Goal: Task Accomplishment & Management: Use online tool/utility

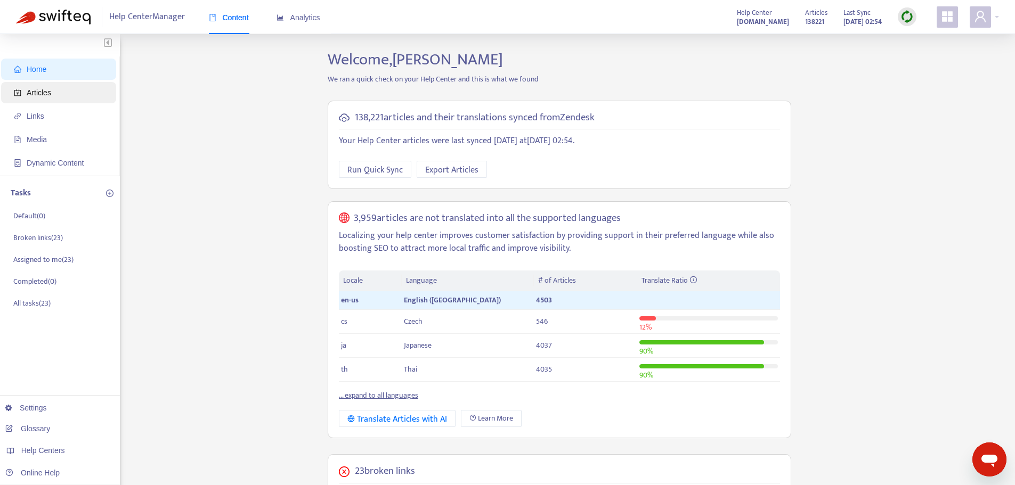
click at [54, 90] on span "Articles" at bounding box center [61, 92] width 94 height 21
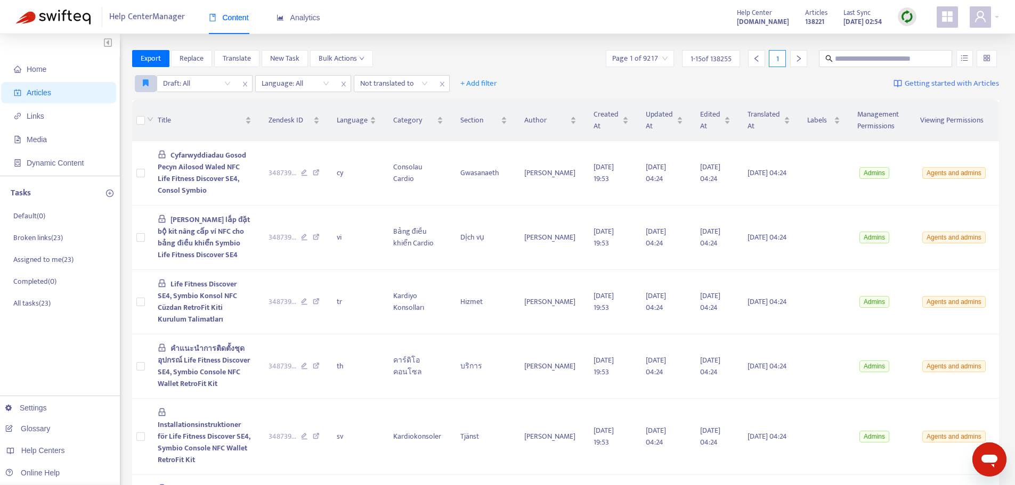
click at [144, 83] on icon "button" at bounding box center [146, 83] width 6 height 8
click at [173, 142] on span "Published EN-US articles with outdated translations" at bounding box center [223, 139] width 161 height 12
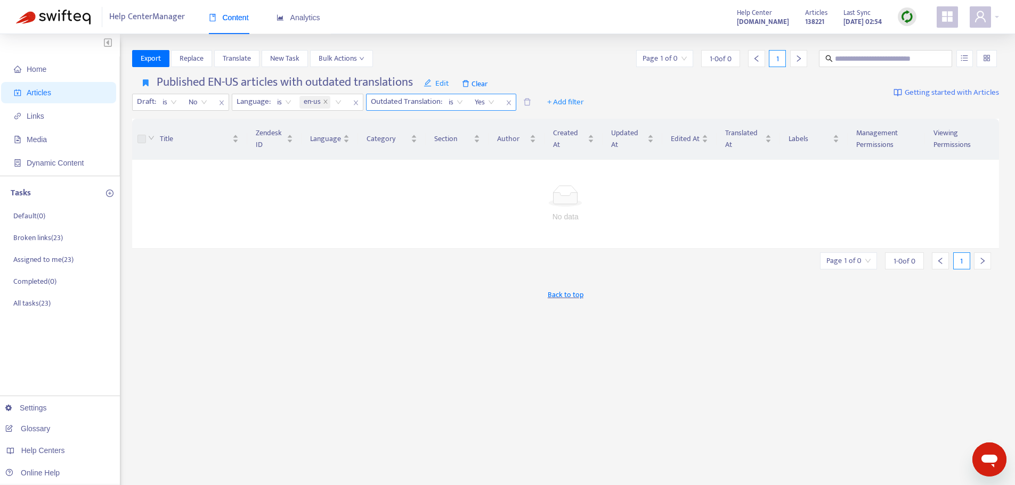
click at [490, 102] on span "Yes" at bounding box center [485, 102] width 20 height 16
click at [461, 101] on span "is" at bounding box center [456, 102] width 14 height 16
click at [203, 101] on span "No" at bounding box center [198, 102] width 19 height 16
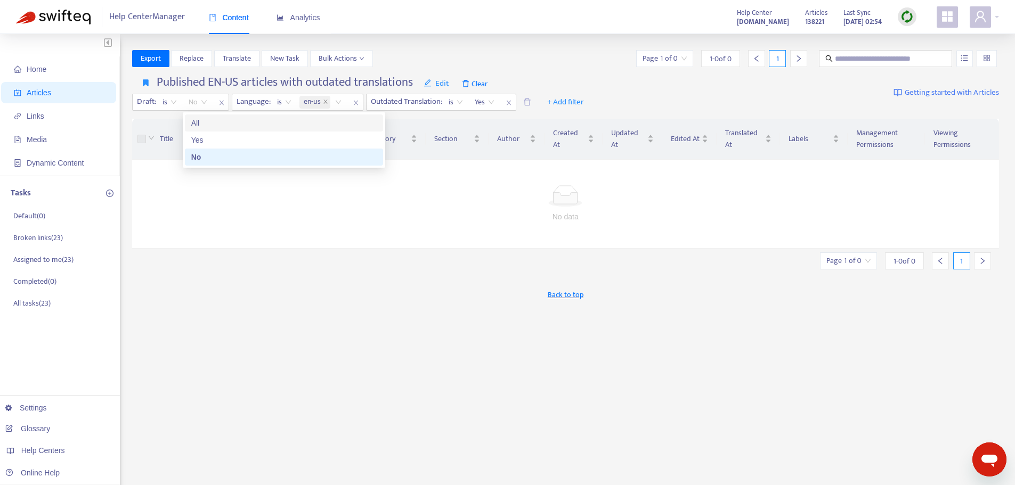
click at [202, 125] on div "All" at bounding box center [283, 123] width 185 height 12
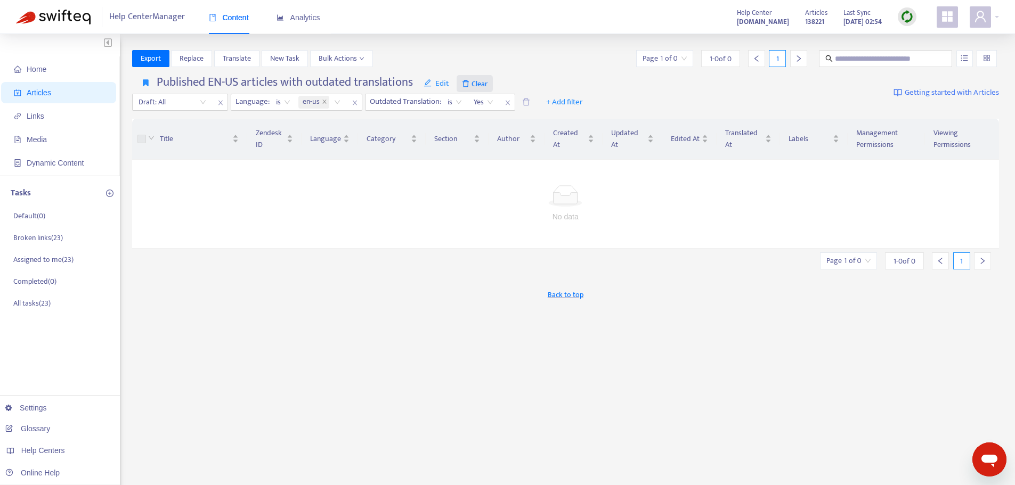
click at [474, 83] on span "Clear" at bounding box center [475, 83] width 36 height 17
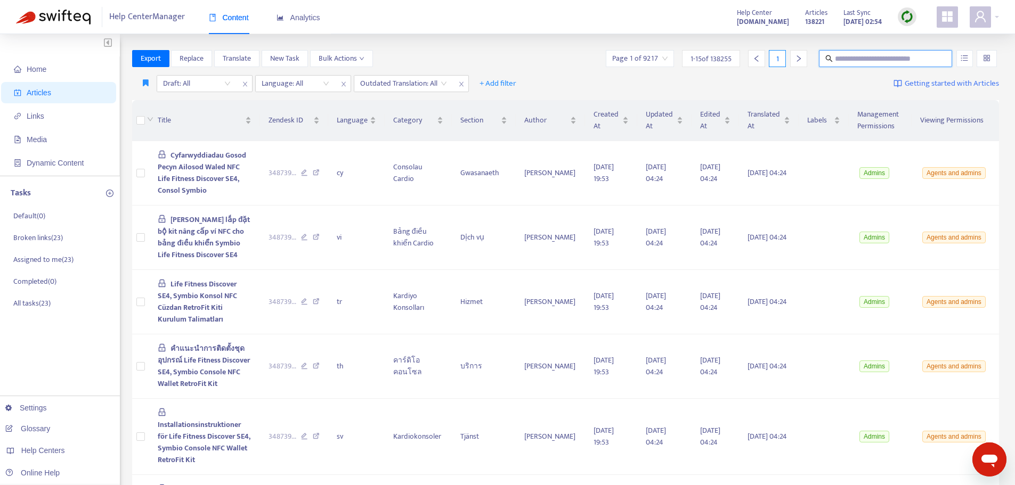
click at [840, 58] on input "text" at bounding box center [886, 59] width 102 height 12
type input "**********"
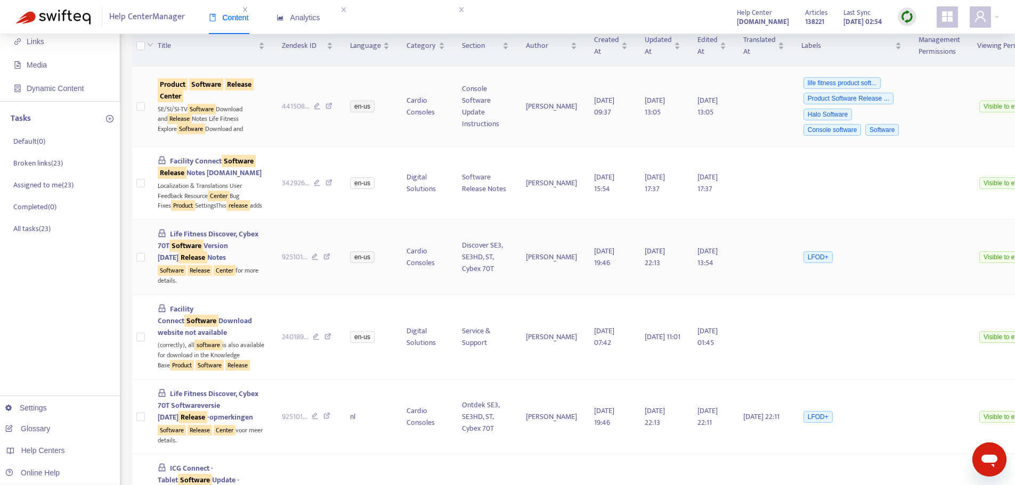
scroll to position [0, 0]
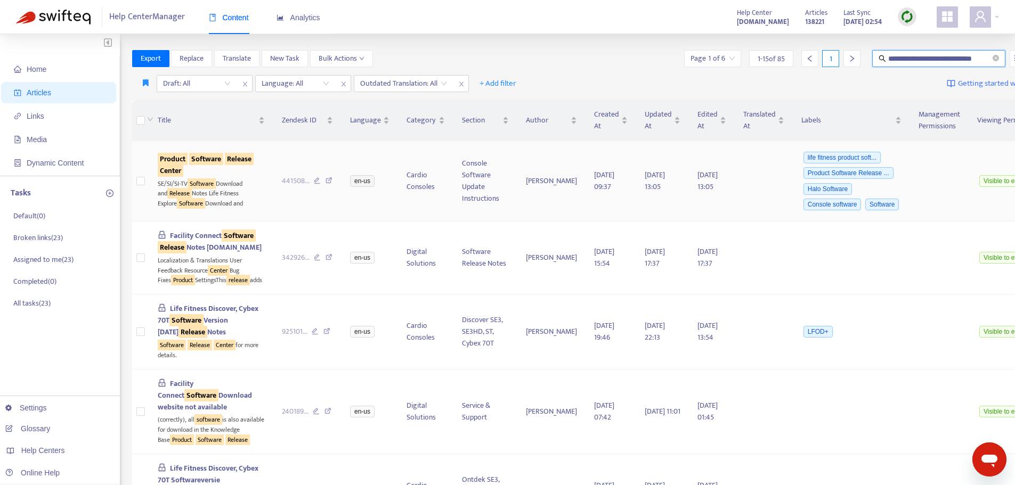
click at [273, 222] on td "441508 ..." at bounding box center [307, 181] width 69 height 80
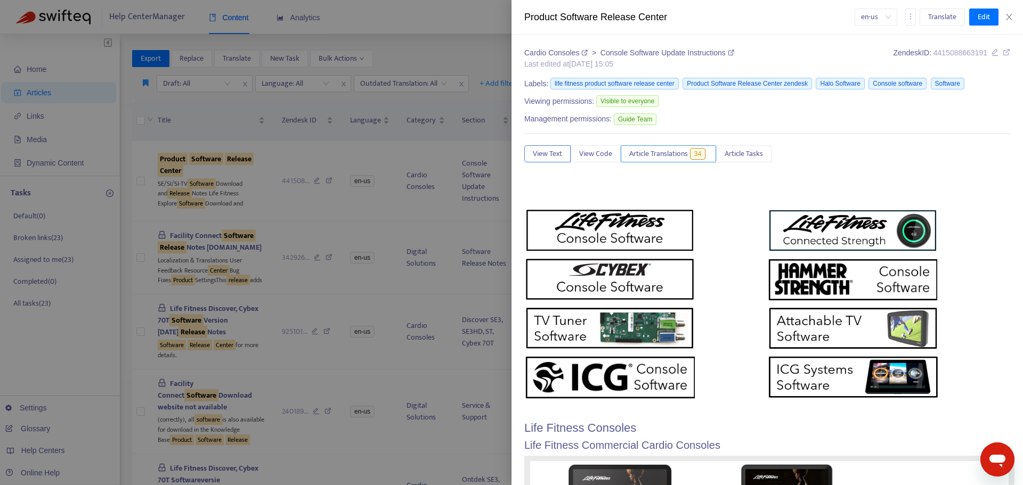
click at [652, 153] on span "Article Translations" at bounding box center [658, 154] width 59 height 12
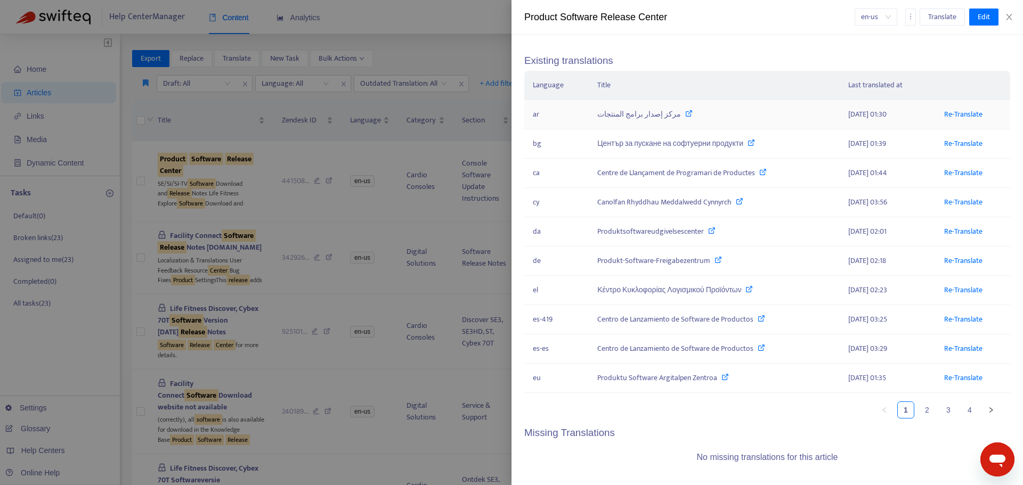
scroll to position [151, 0]
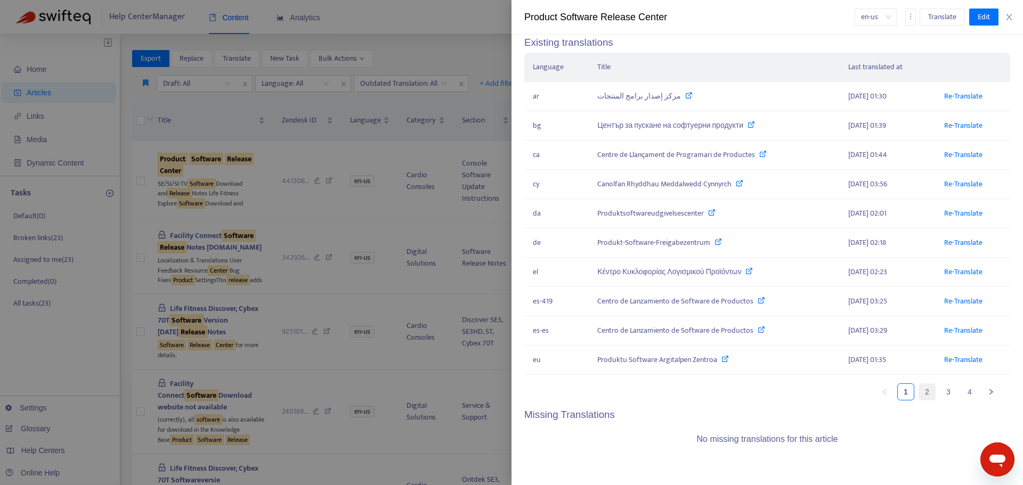
click at [919, 394] on link "2" at bounding box center [927, 392] width 16 height 16
click at [940, 394] on link "3" at bounding box center [948, 392] width 16 height 16
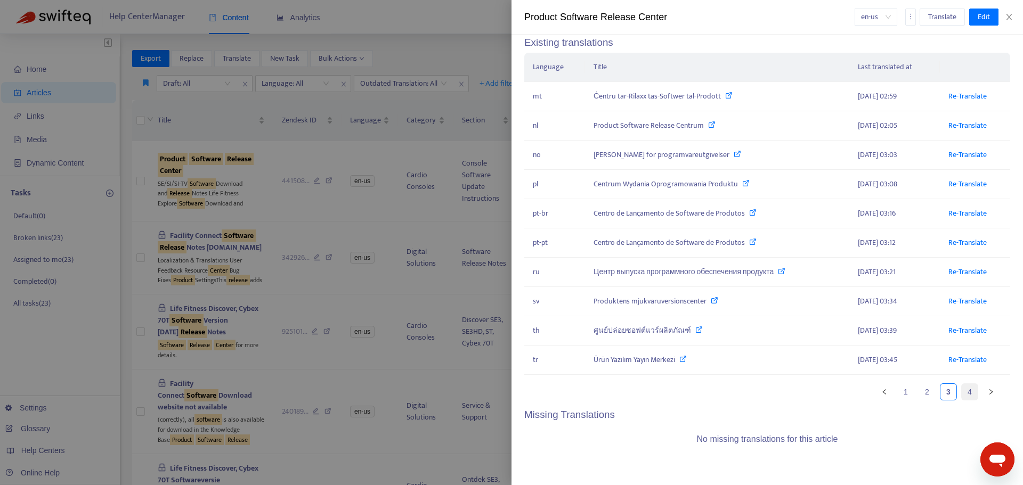
click at [962, 395] on link "4" at bounding box center [970, 392] width 16 height 16
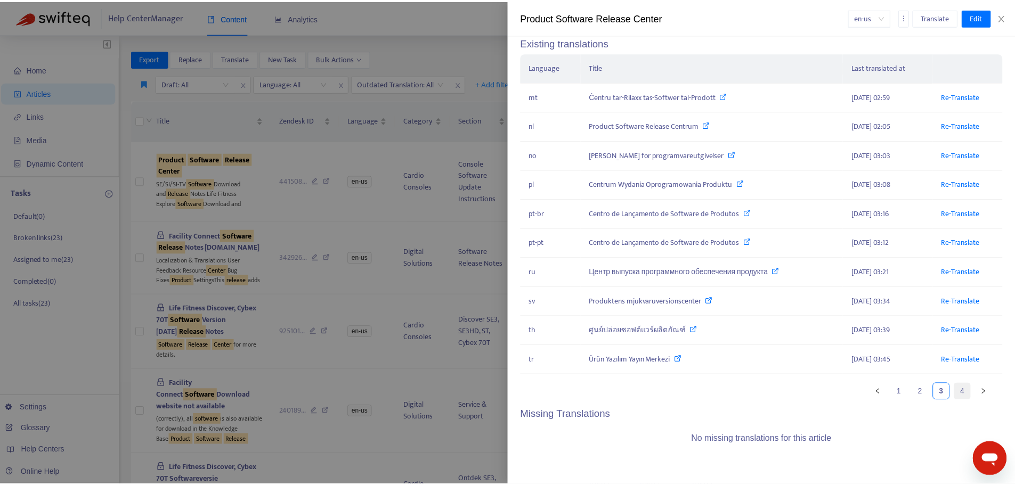
scroll to position [0, 0]
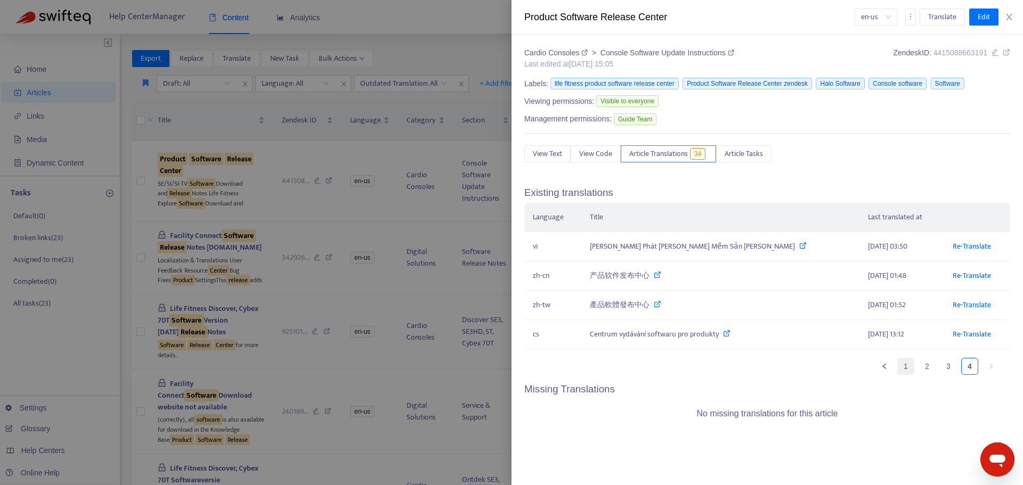
click at [905, 365] on link "1" at bounding box center [906, 367] width 16 height 16
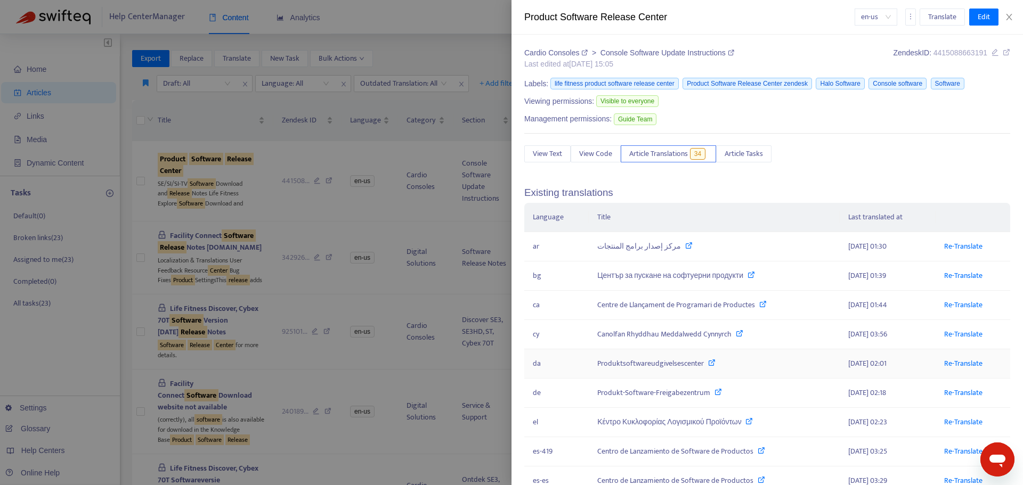
click at [905, 365] on td "[DATE] 02:01" at bounding box center [888, 364] width 96 height 29
click at [520, 279] on div "Cardio Consoles > Console Software Update Instructions Last edited at [DATE] 15…" at bounding box center [768, 260] width 512 height 451
click at [1011, 17] on icon "close" at bounding box center [1009, 17] width 9 height 9
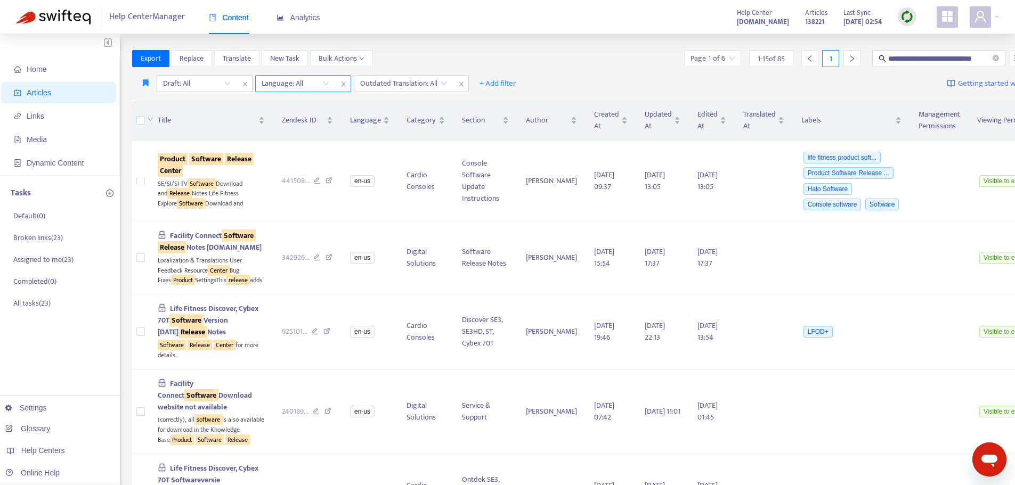
click at [325, 84] on div "Language: All" at bounding box center [295, 84] width 79 height 16
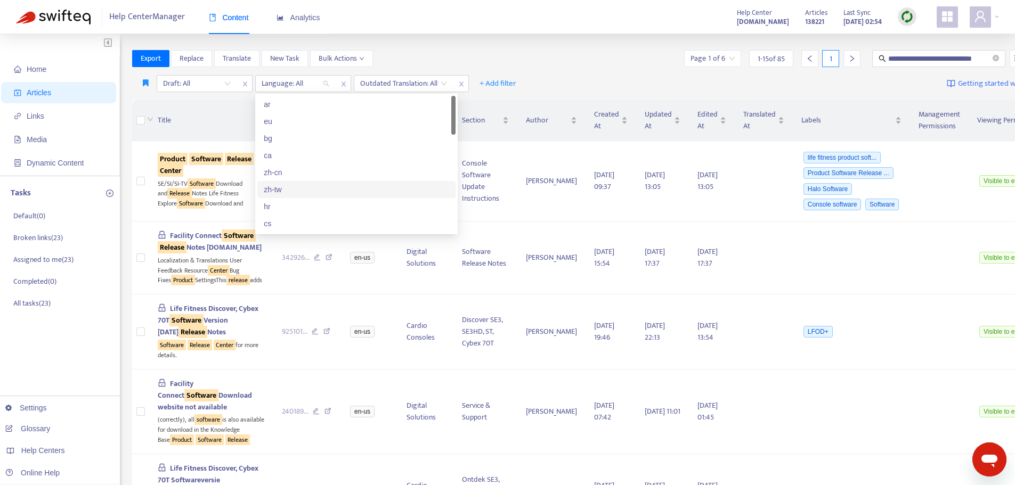
scroll to position [53, 0]
click at [285, 218] on div "en-us" at bounding box center [356, 222] width 185 height 12
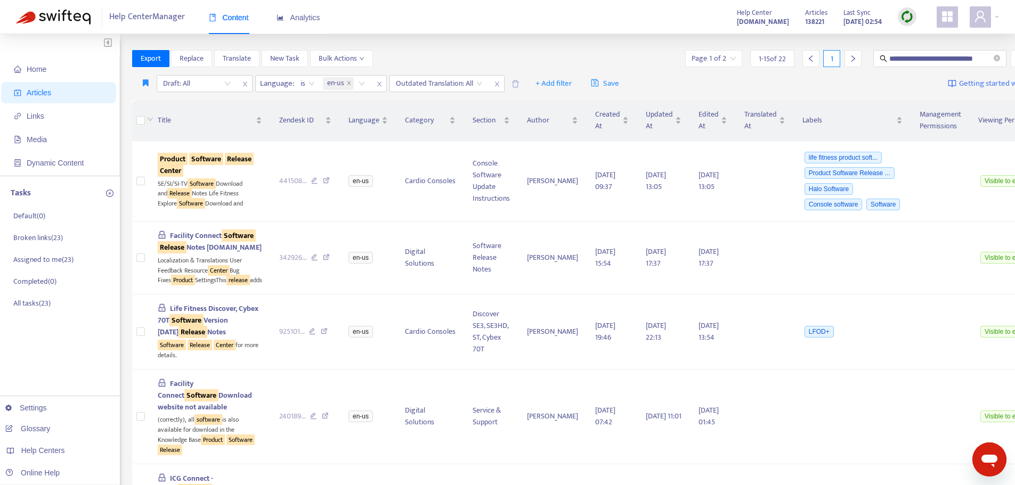
click at [426, 58] on div "**********" at bounding box center [592, 58] width 921 height 17
click at [479, 83] on input "search" at bounding box center [439, 84] width 87 height 16
click at [402, 101] on div "Yes" at bounding box center [490, 105] width 185 height 12
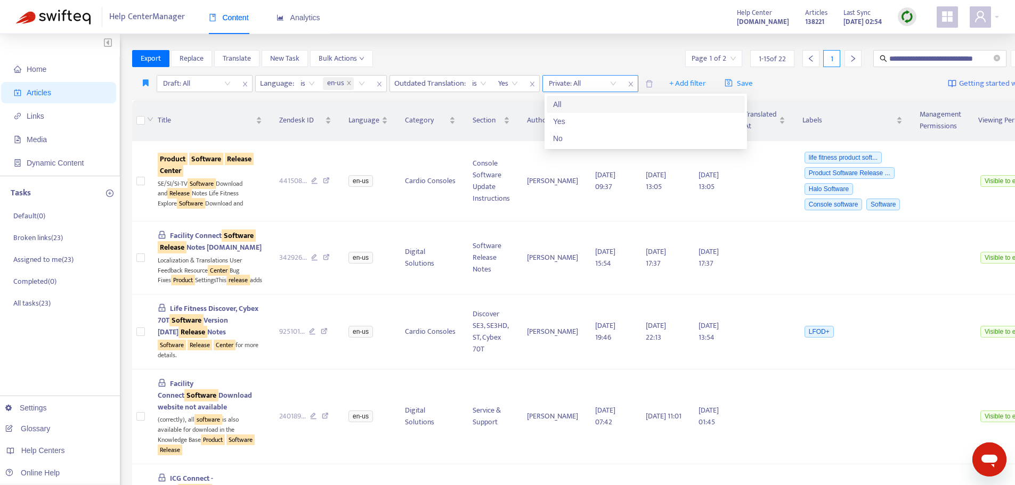
click at [615, 83] on input "search" at bounding box center [583, 84] width 68 height 16
click at [562, 139] on div "No" at bounding box center [645, 139] width 185 height 12
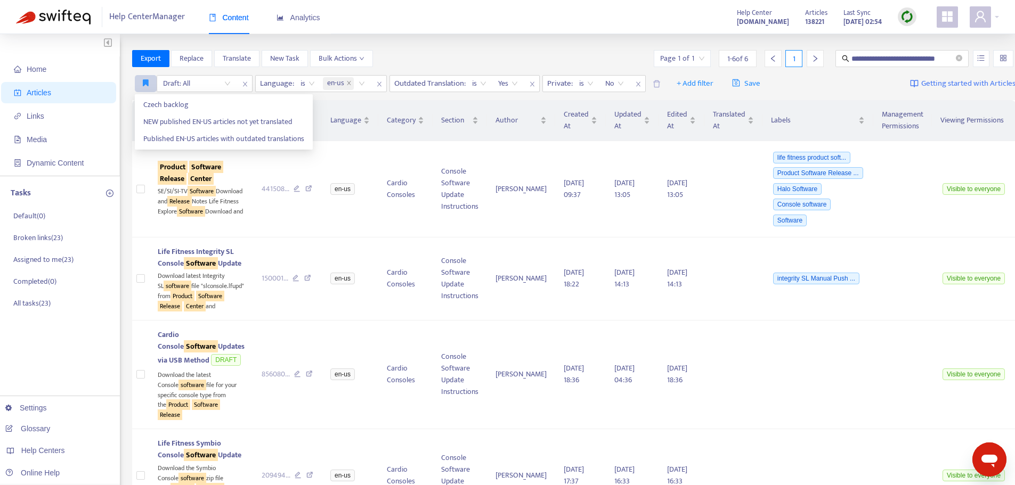
click at [146, 85] on icon "button" at bounding box center [146, 83] width 6 height 8
click at [169, 141] on span "Published EN-US articles with outdated translations" at bounding box center [223, 139] width 161 height 12
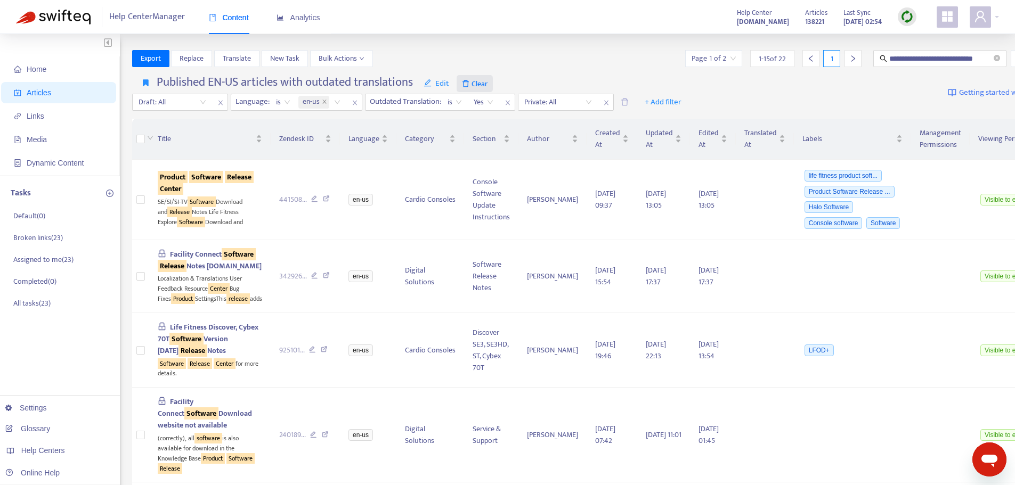
click at [480, 83] on span "Clear" at bounding box center [475, 83] width 36 height 17
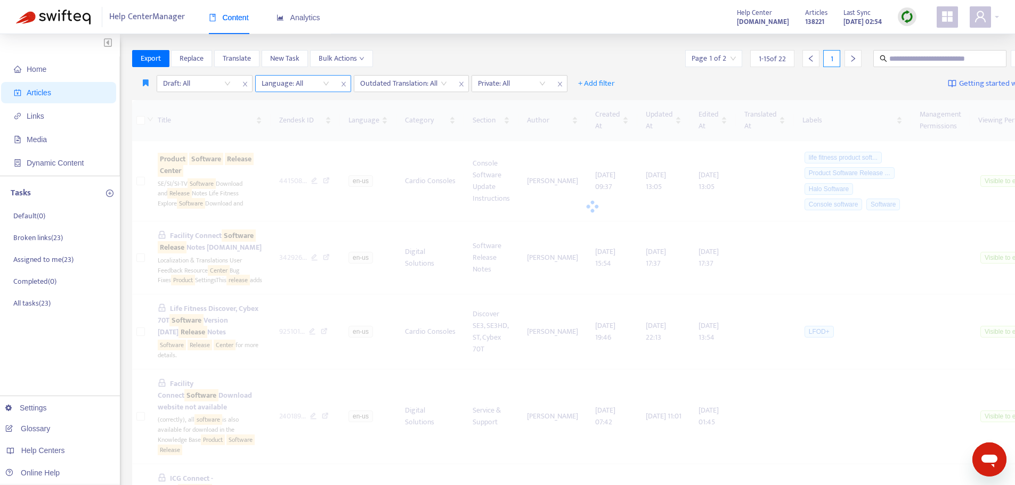
click at [346, 86] on icon "close" at bounding box center [343, 84] width 6 height 6
click at [243, 86] on icon "close" at bounding box center [244, 84] width 4 height 5
click at [264, 86] on icon "close" at bounding box center [264, 84] width 6 height 6
click at [246, 82] on icon "close" at bounding box center [244, 84] width 4 height 5
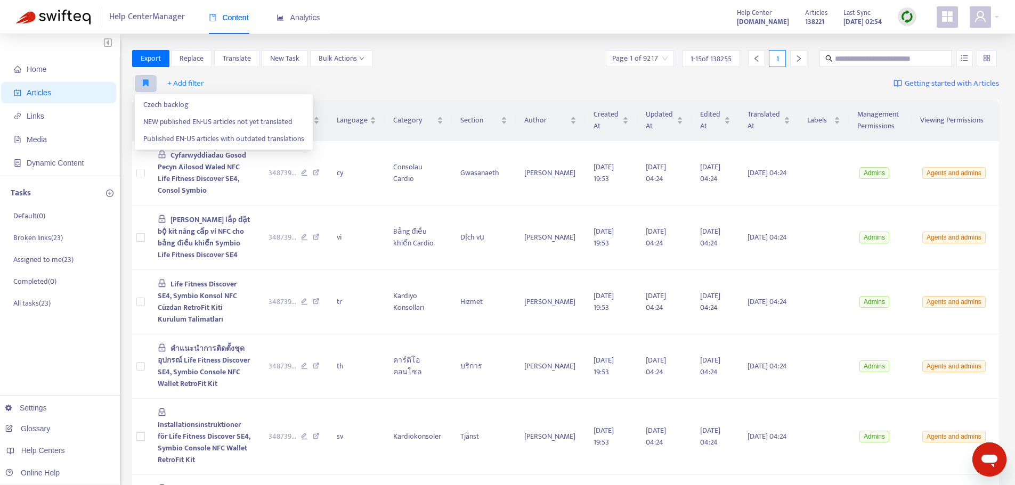
click at [145, 82] on icon "button" at bounding box center [146, 83] width 6 height 8
click at [177, 139] on span "Published EN-US articles with outdated translations" at bounding box center [223, 139] width 161 height 12
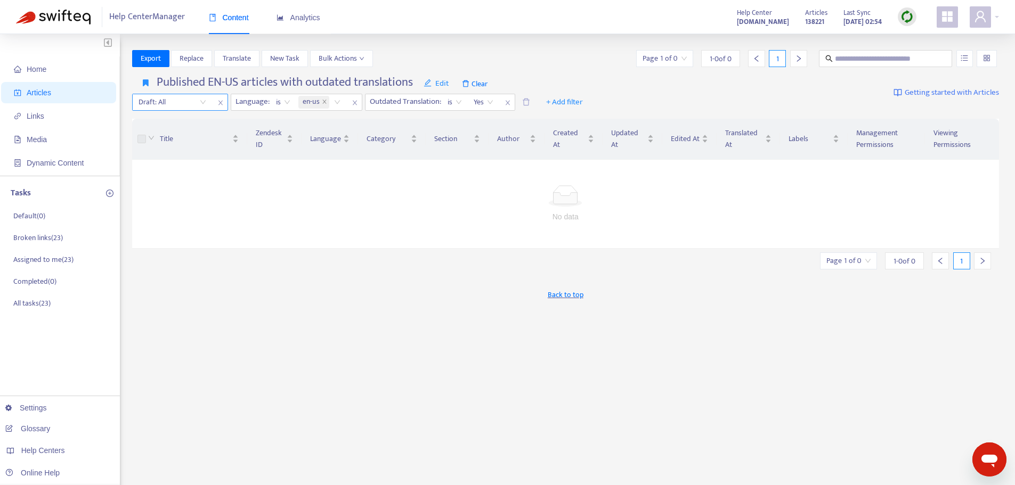
click at [203, 101] on input "search" at bounding box center [173, 102] width 68 height 16
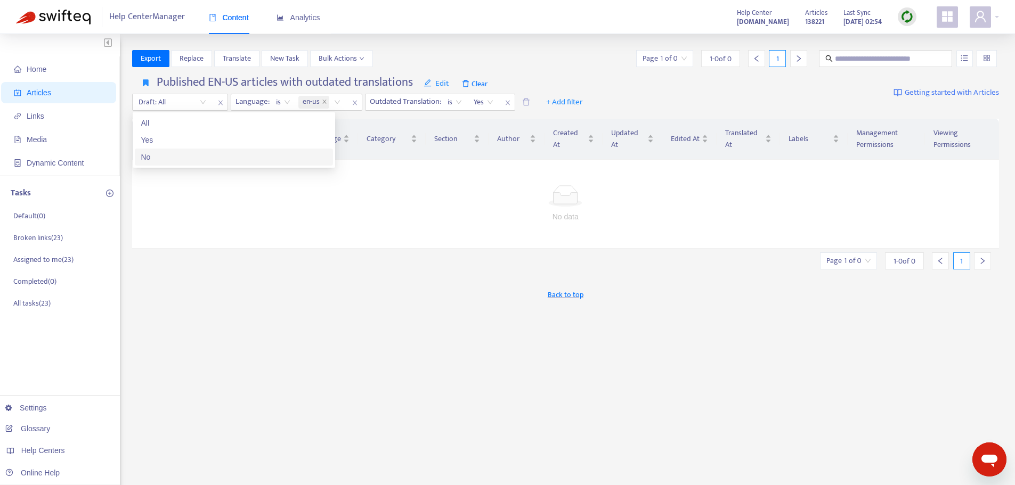
click at [169, 158] on div "No" at bounding box center [233, 157] width 185 height 12
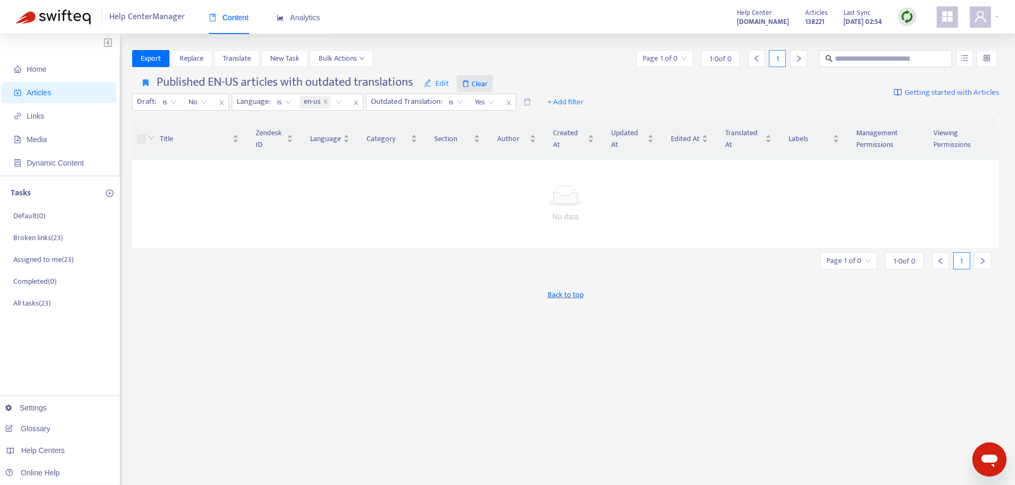
click at [480, 83] on span "Clear" at bounding box center [475, 83] width 36 height 17
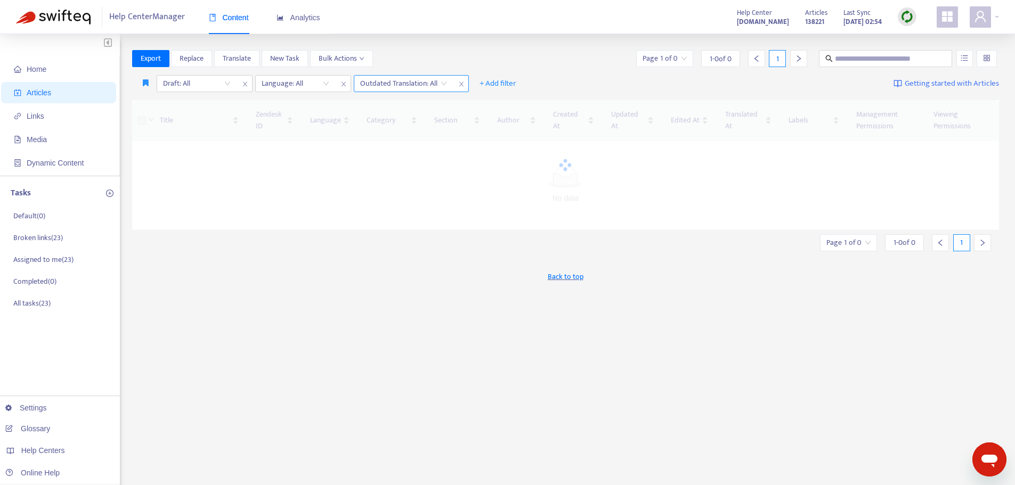
click at [461, 83] on icon "close" at bounding box center [461, 84] width 6 height 6
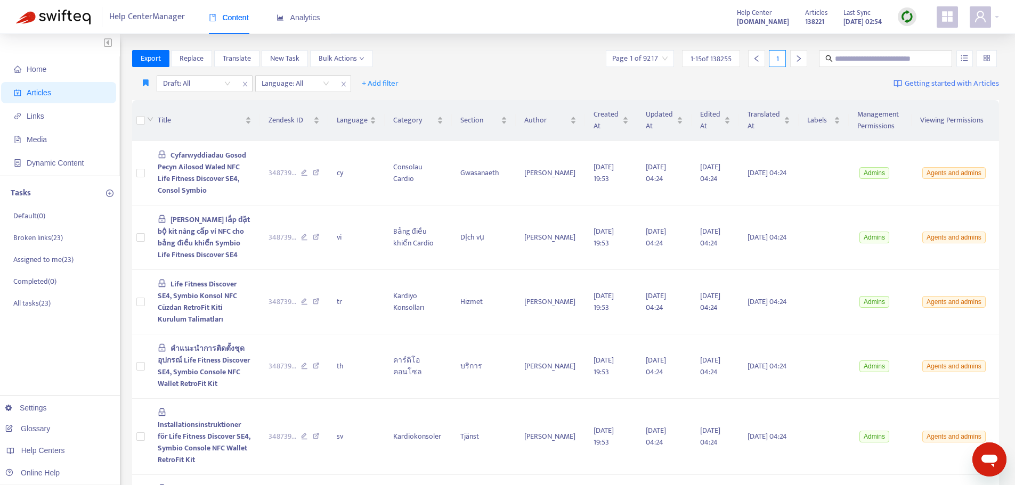
click at [344, 83] on icon "close" at bounding box center [343, 84] width 6 height 6
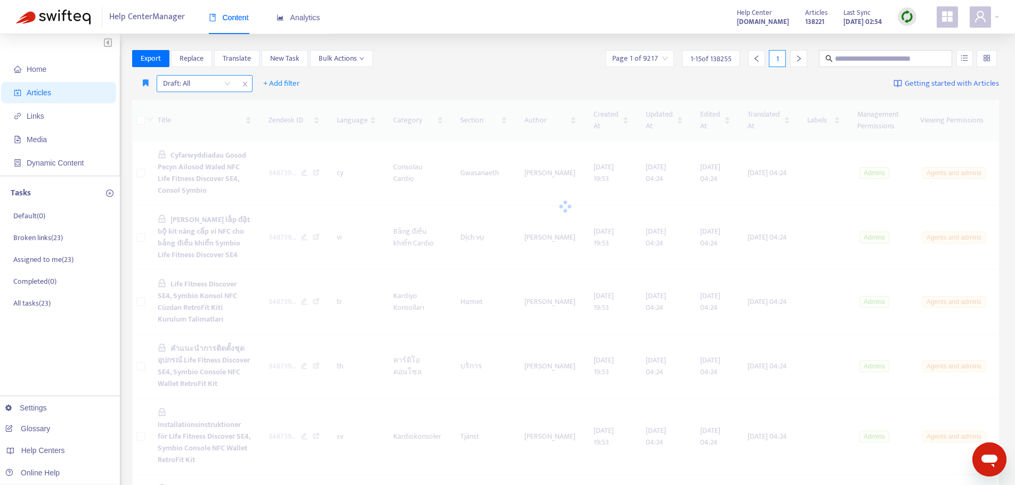
click at [243, 85] on icon "close" at bounding box center [245, 84] width 6 height 6
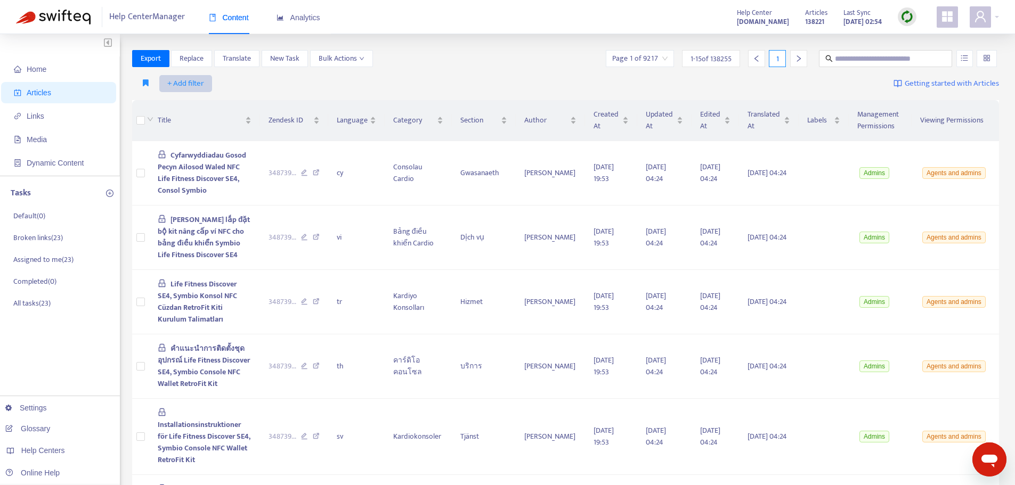
click at [174, 84] on span "+ Add filter" at bounding box center [185, 83] width 37 height 13
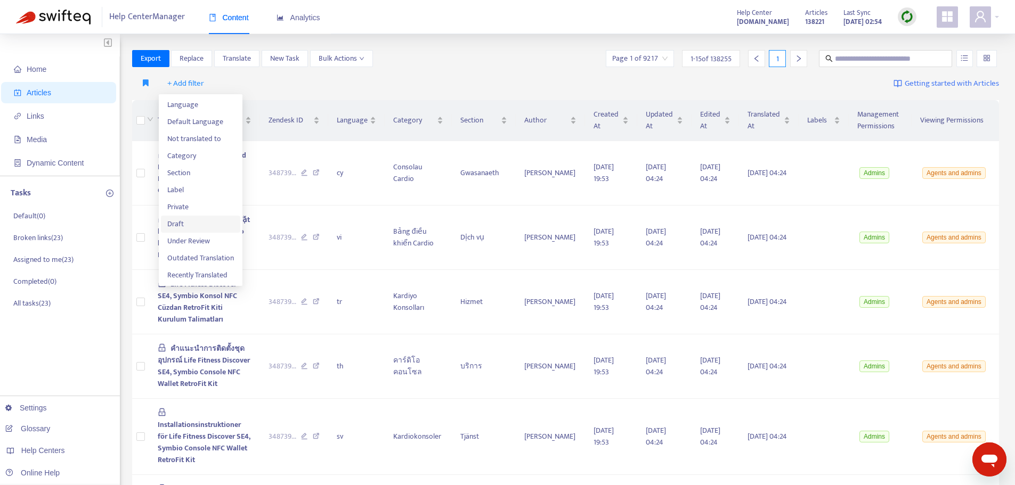
click at [173, 221] on span "Draft" at bounding box center [200, 224] width 67 height 12
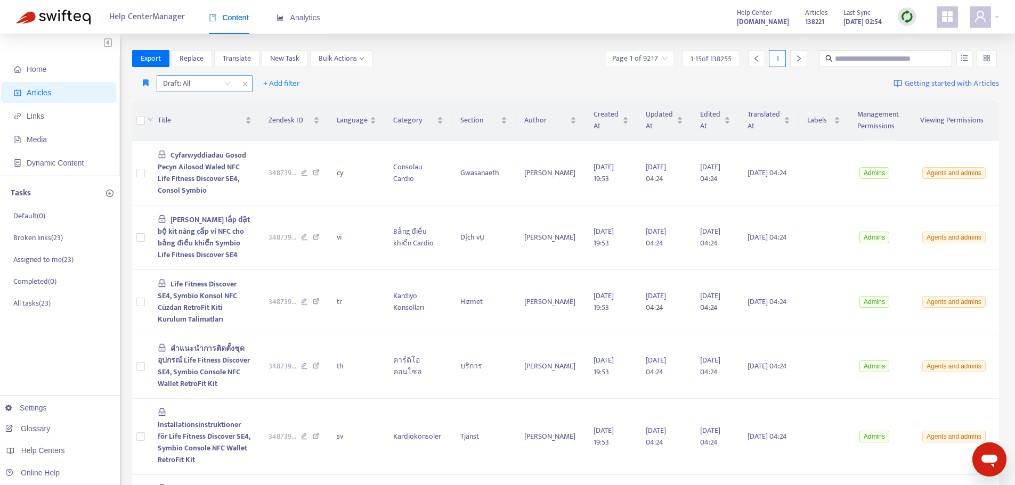
click at [226, 81] on input "search" at bounding box center [197, 84] width 68 height 16
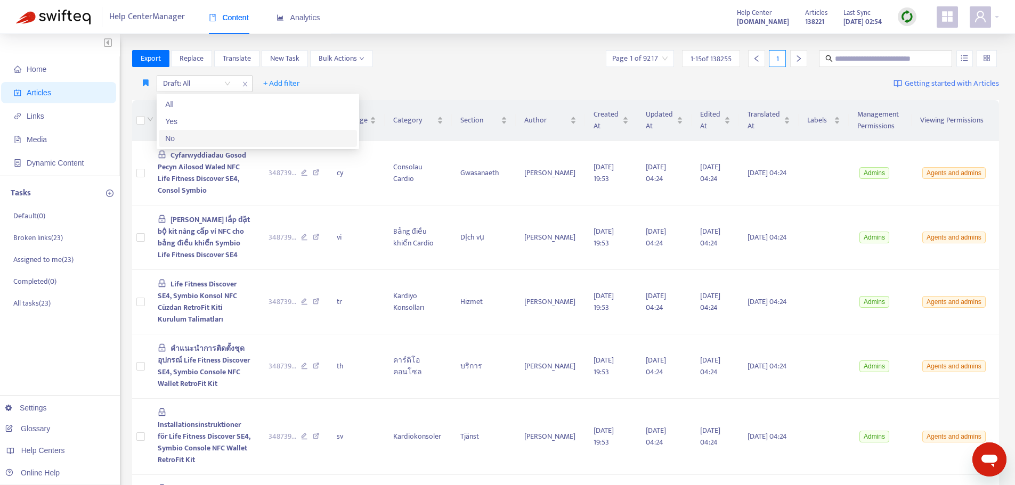
click at [197, 136] on div "No" at bounding box center [257, 139] width 185 height 12
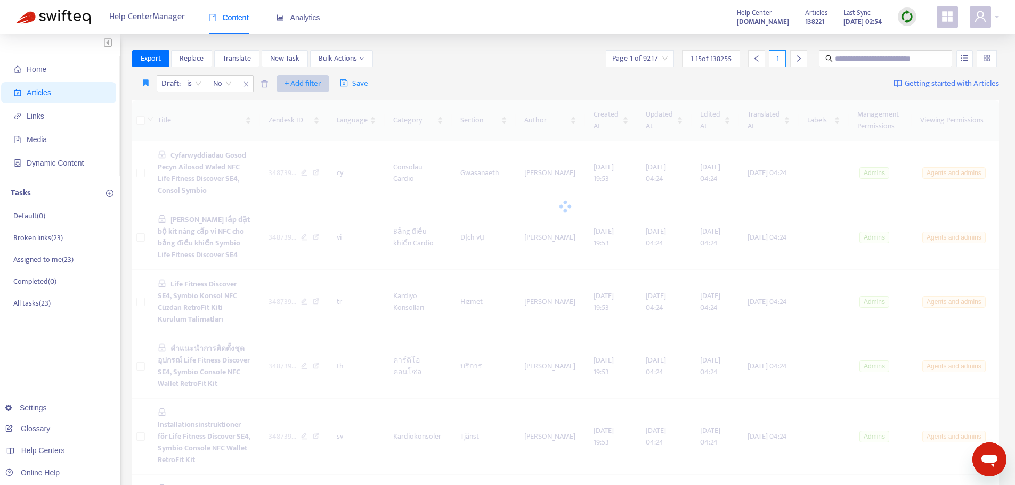
click at [307, 84] on span "+ Add filter" at bounding box center [303, 83] width 37 height 13
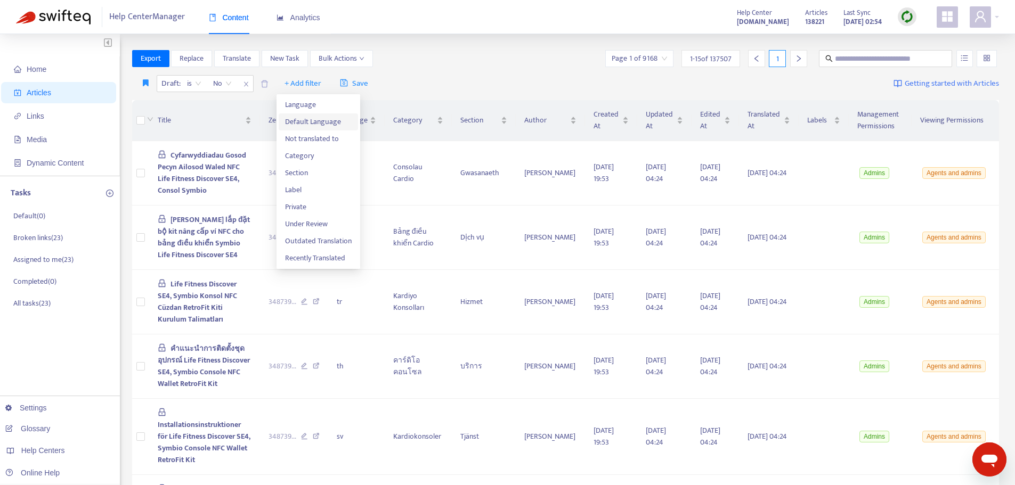
click at [309, 123] on span "Default Language" at bounding box center [318, 122] width 67 height 12
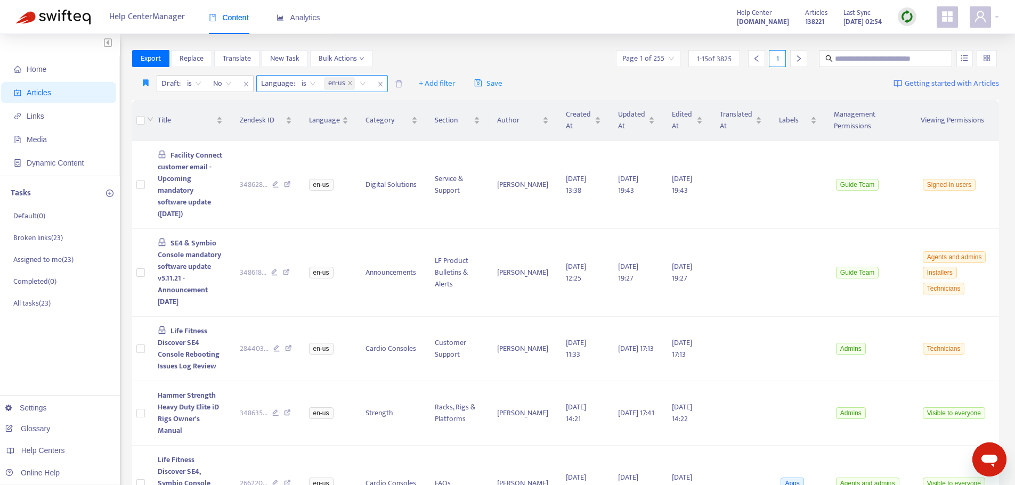
click at [384, 85] on span "close" at bounding box center [381, 84] width 14 height 13
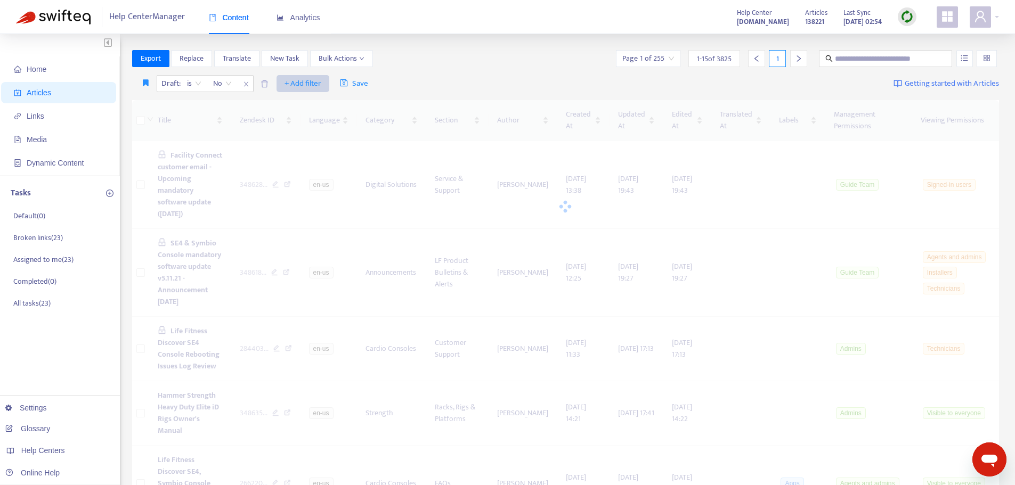
click at [297, 81] on span "+ Add filter" at bounding box center [303, 83] width 37 height 13
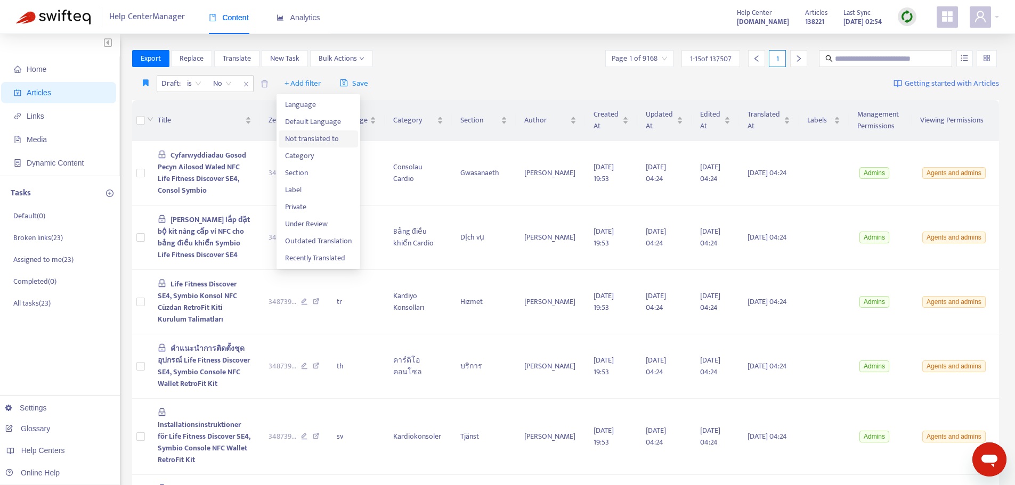
click at [305, 137] on span "Not translated to" at bounding box center [318, 139] width 67 height 12
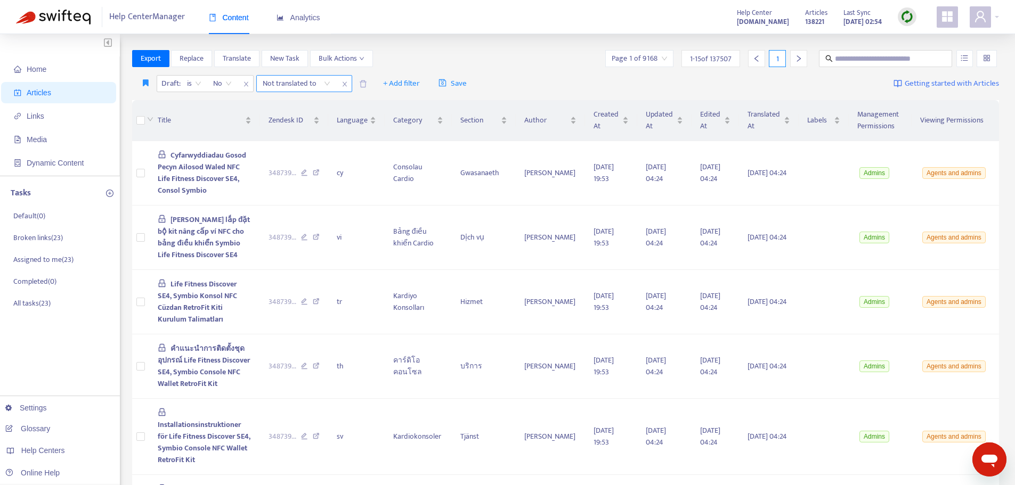
click at [345, 84] on icon "close" at bounding box center [344, 84] width 4 height 5
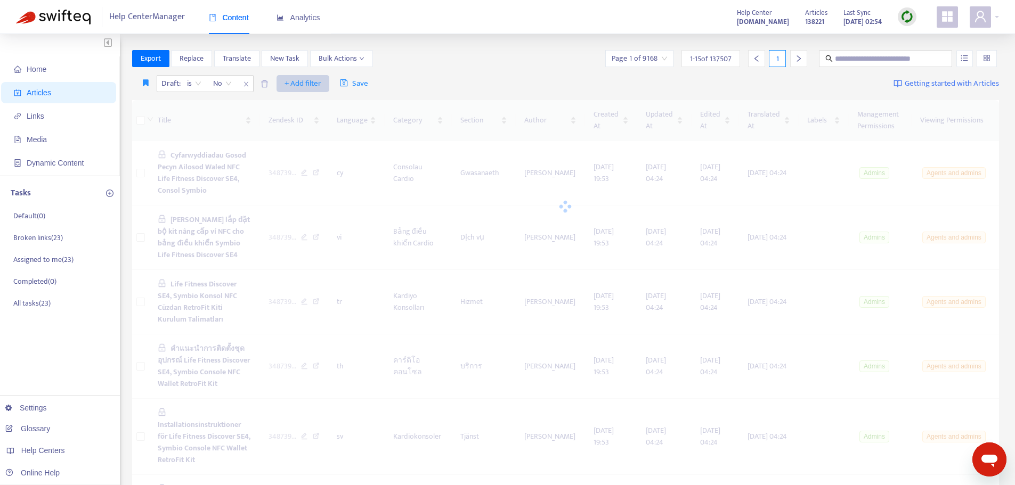
click at [313, 84] on span "+ Add filter" at bounding box center [303, 83] width 37 height 13
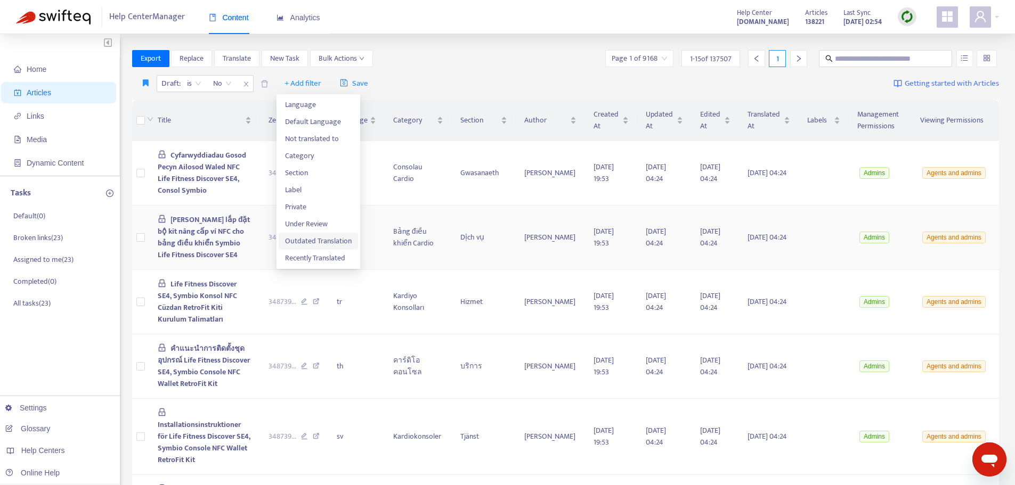
click at [326, 239] on span "Outdated Translation" at bounding box center [318, 242] width 67 height 12
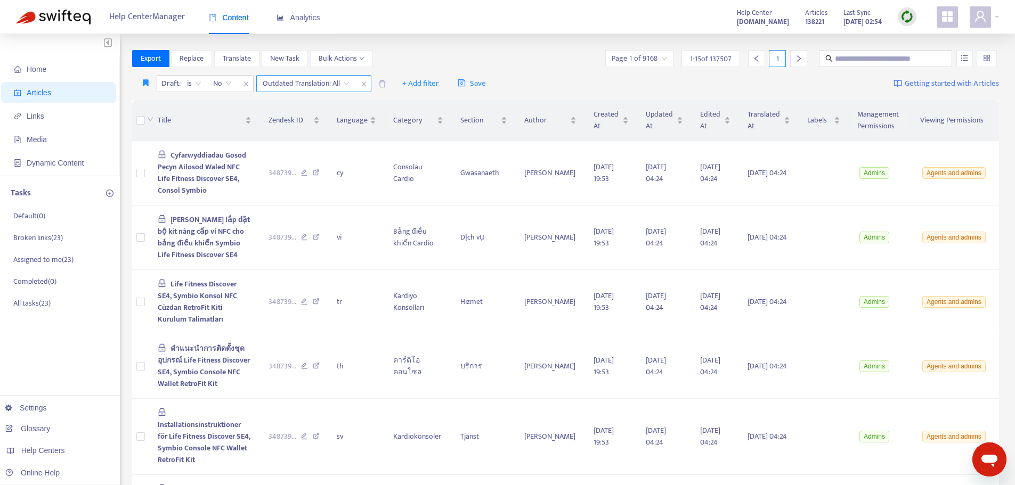
click at [348, 84] on input "search" at bounding box center [306, 84] width 87 height 16
click at [274, 106] on div "Yes" at bounding box center [357, 105] width 185 height 12
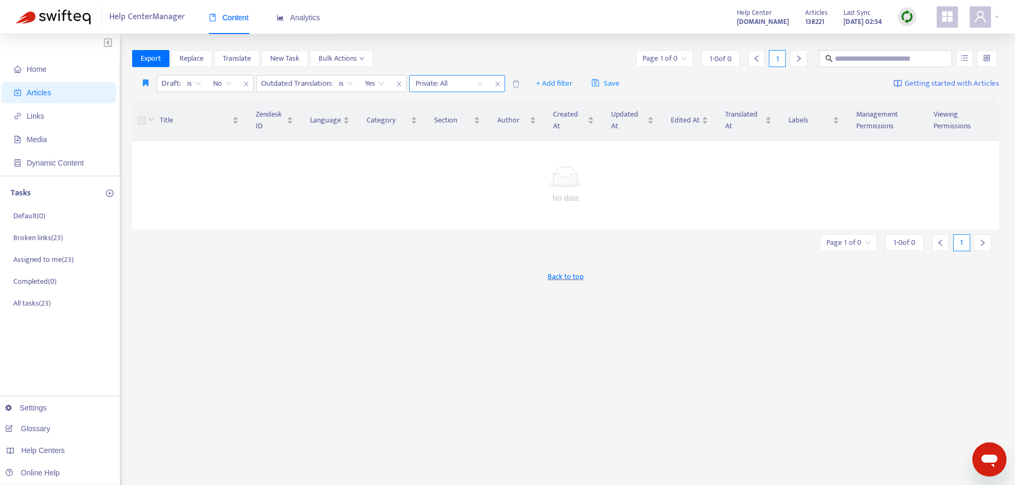
click at [497, 83] on icon "close" at bounding box center [497, 84] width 6 height 6
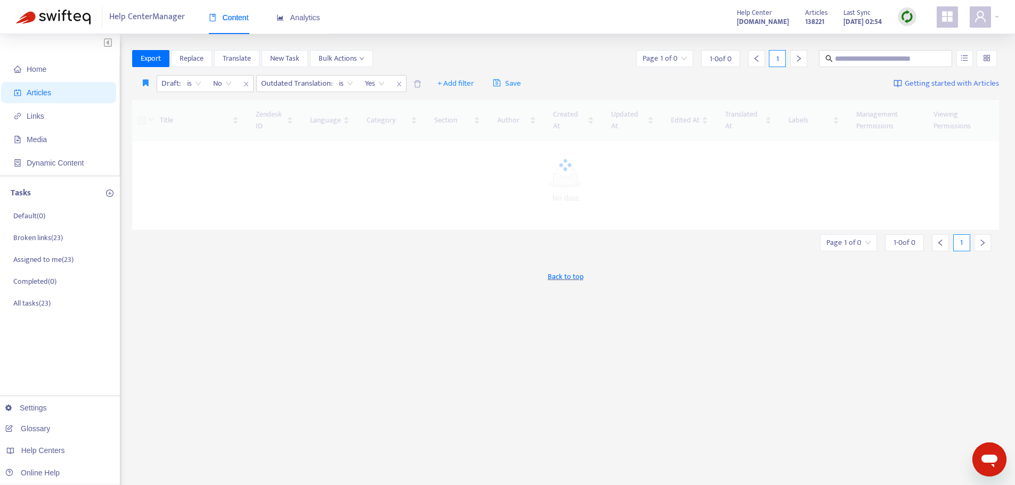
click at [937, 83] on span "Getting started with Articles" at bounding box center [952, 84] width 94 height 12
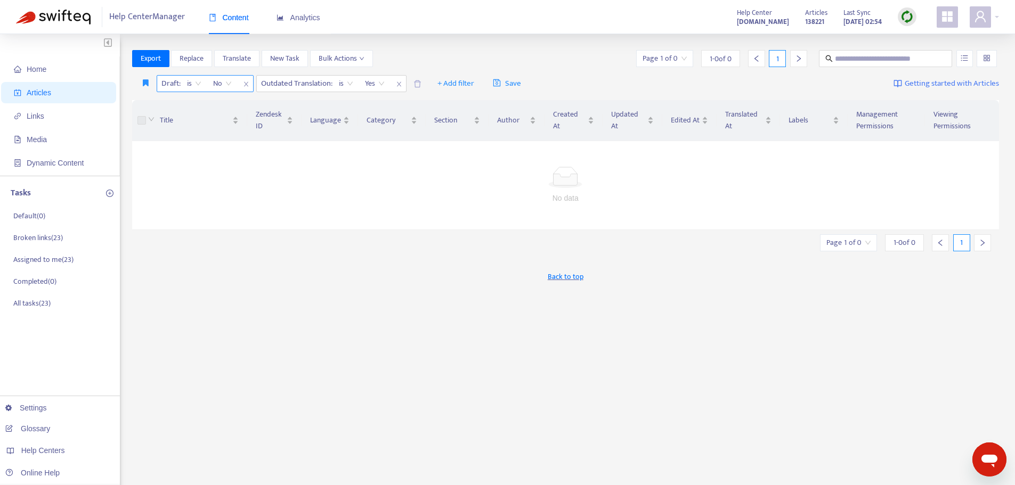
click at [247, 84] on icon "close" at bounding box center [246, 84] width 6 height 6
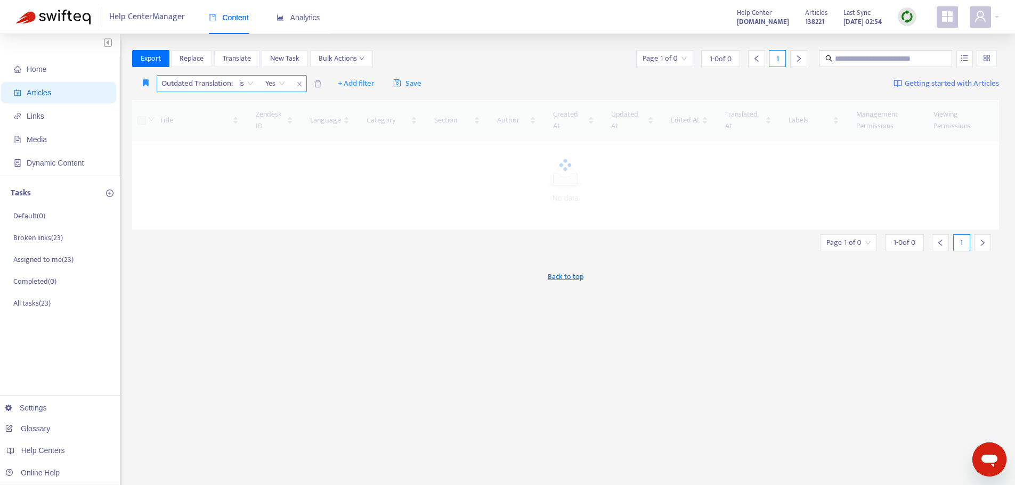
click at [300, 83] on icon "close" at bounding box center [299, 84] width 6 height 6
click at [846, 58] on input "text" at bounding box center [886, 59] width 102 height 12
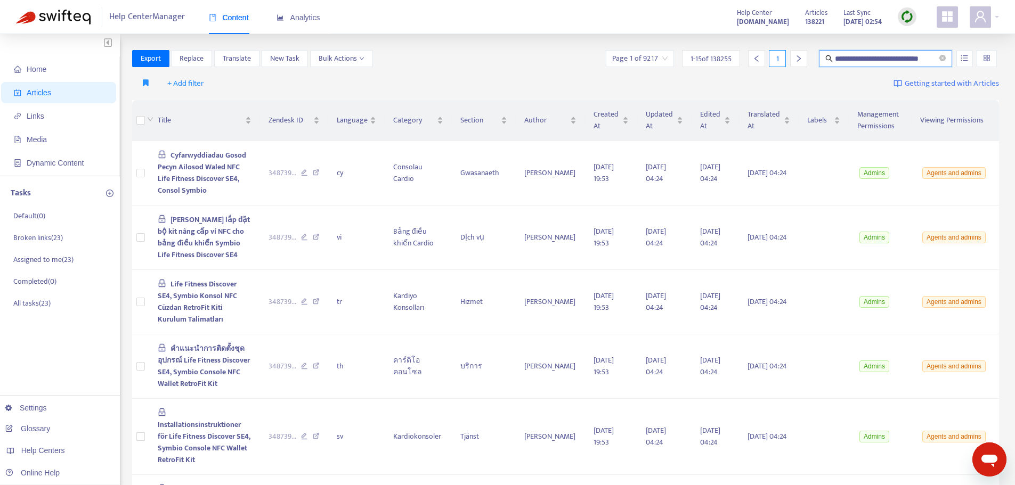
scroll to position [0, 2]
type input "**********"
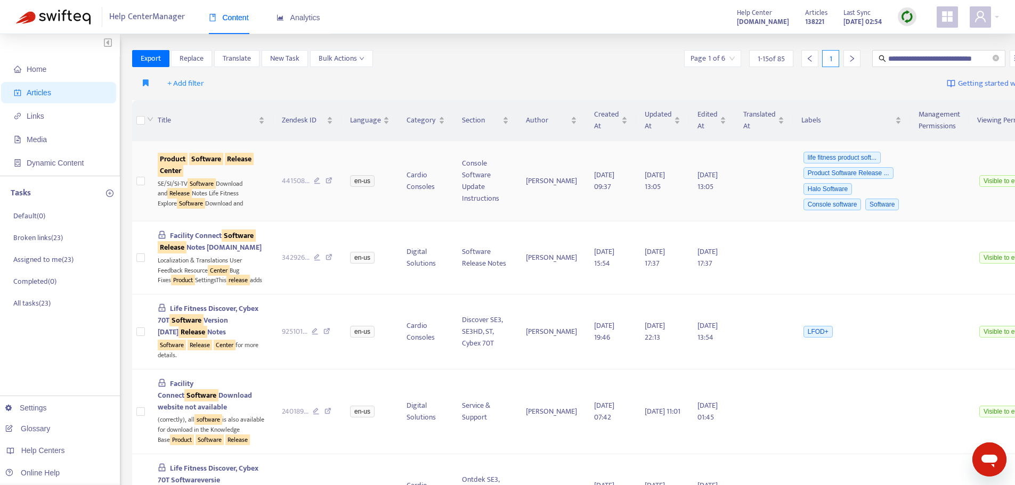
click at [183, 174] on sqkw "Center" at bounding box center [171, 171] width 26 height 12
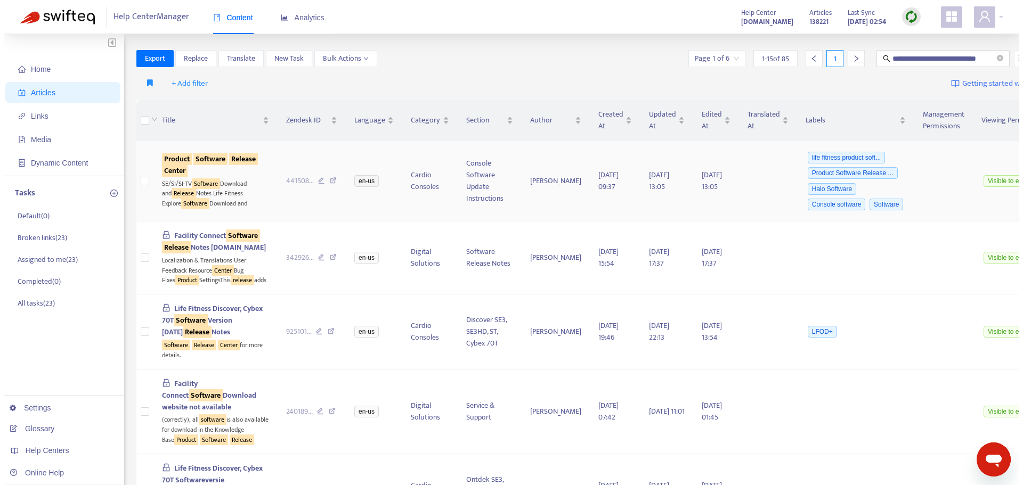
scroll to position [0, 0]
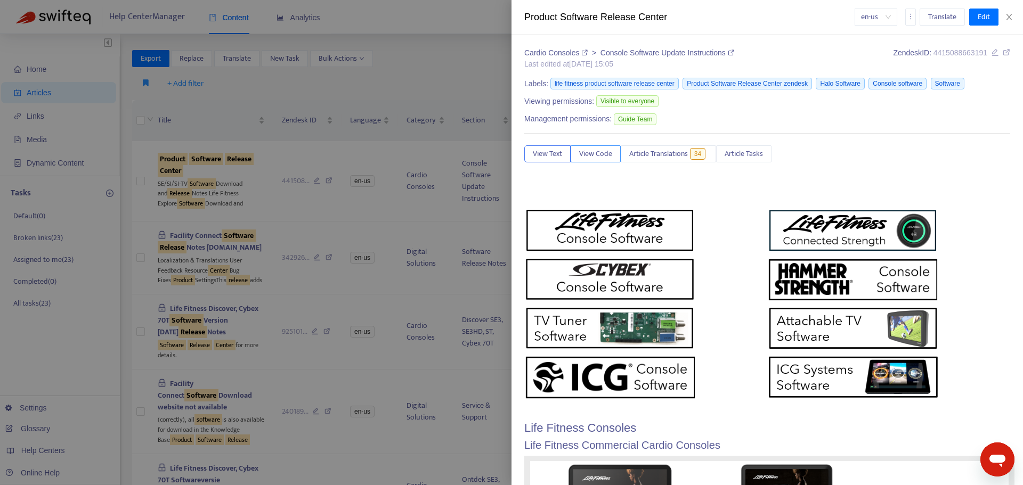
click at [591, 159] on span "View Code" at bounding box center [595, 154] width 33 height 12
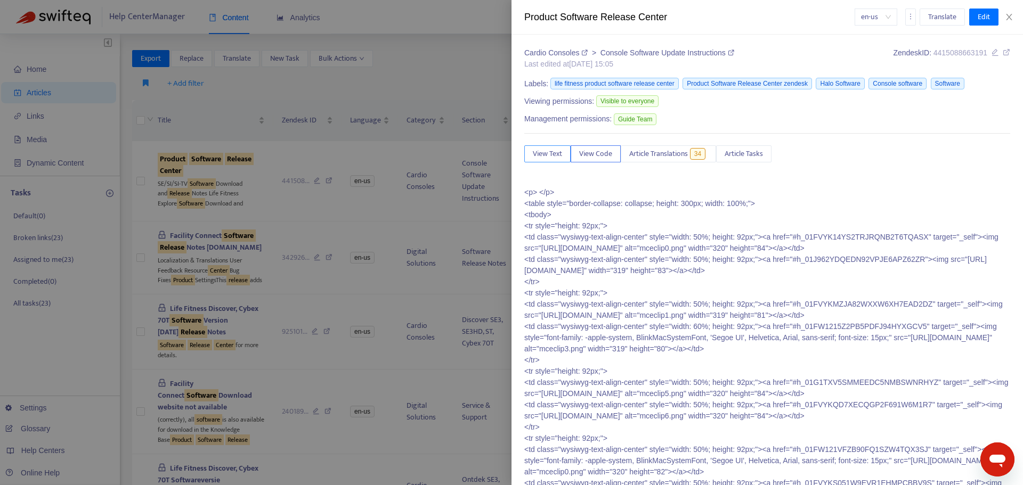
click at [538, 151] on span "View Text" at bounding box center [547, 154] width 29 height 12
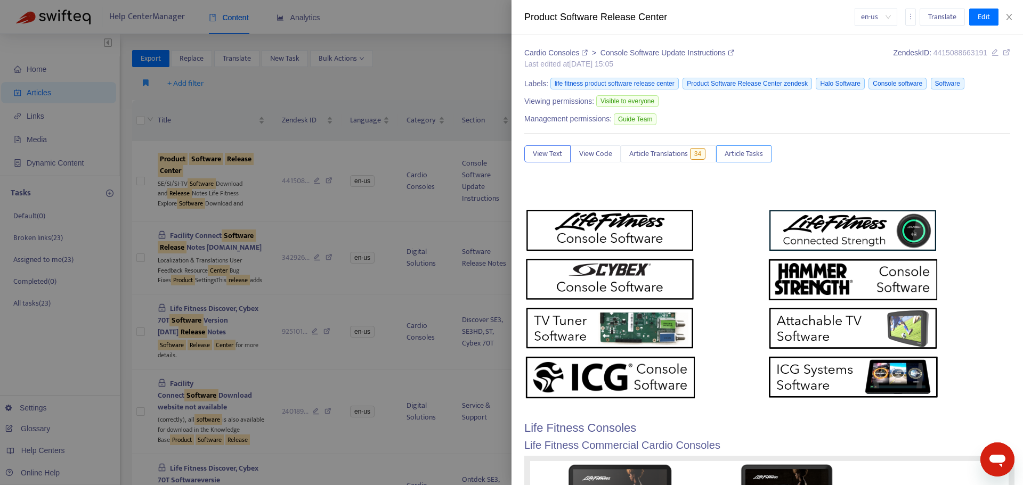
click at [756, 155] on span "Article Tasks" at bounding box center [744, 154] width 38 height 12
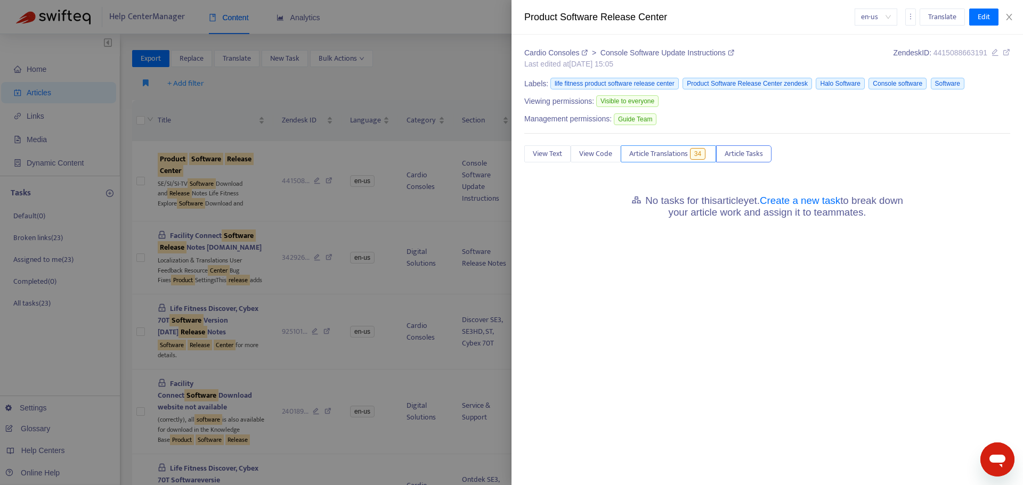
click at [655, 157] on span "Article Translations" at bounding box center [658, 154] width 59 height 12
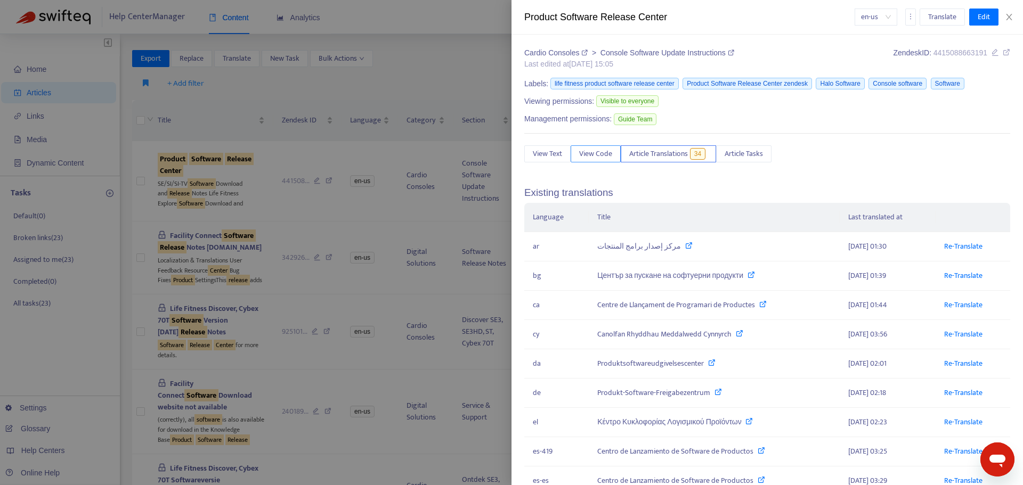
click at [587, 156] on span "View Code" at bounding box center [595, 154] width 33 height 12
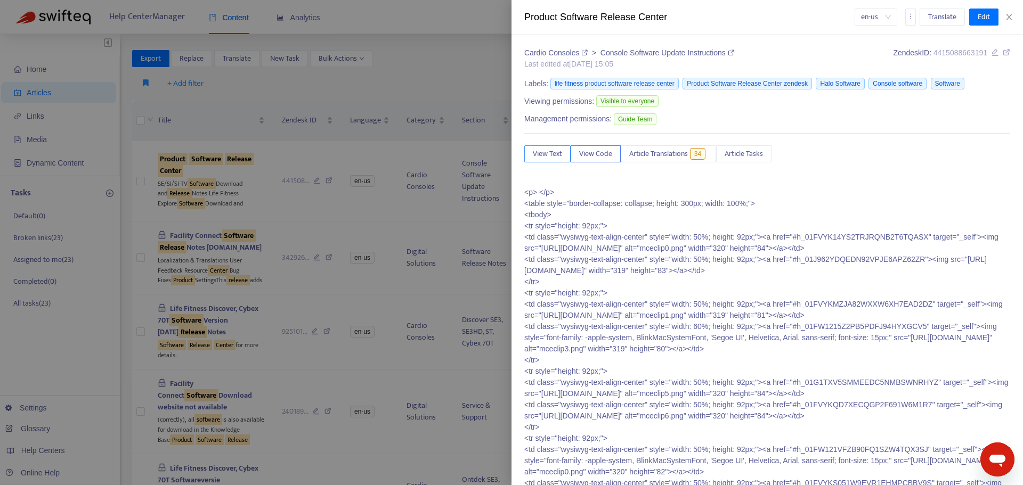
click at [557, 154] on span "View Text" at bounding box center [547, 154] width 29 height 12
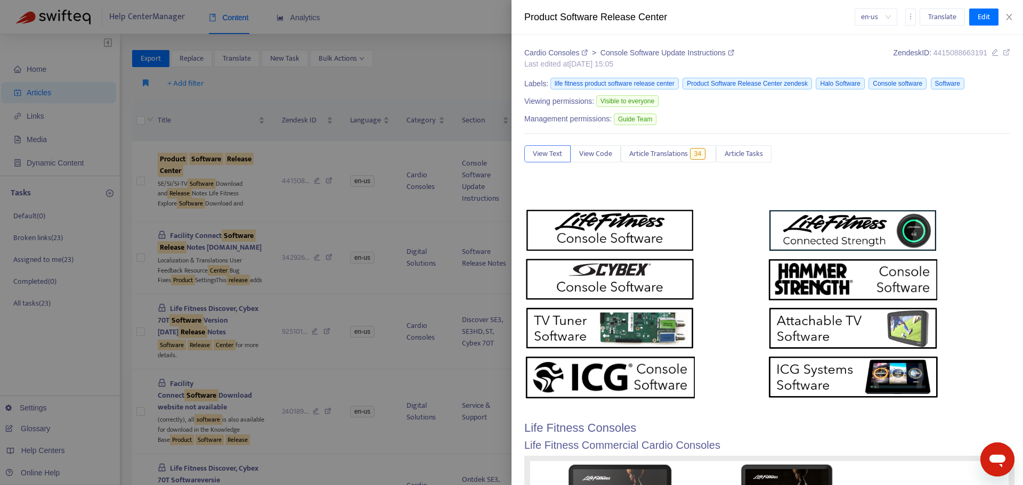
click at [429, 71] on div at bounding box center [511, 242] width 1023 height 485
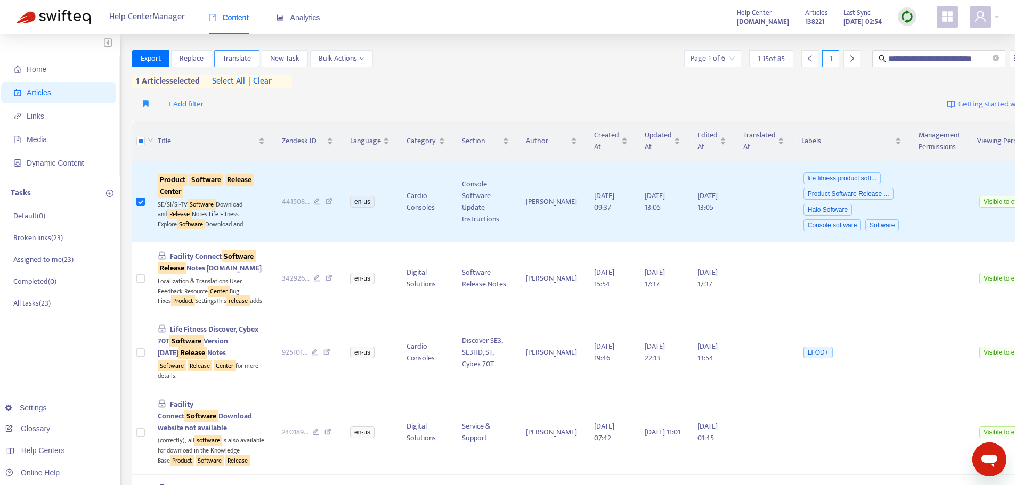
click at [243, 60] on span "Translate" at bounding box center [237, 59] width 28 height 12
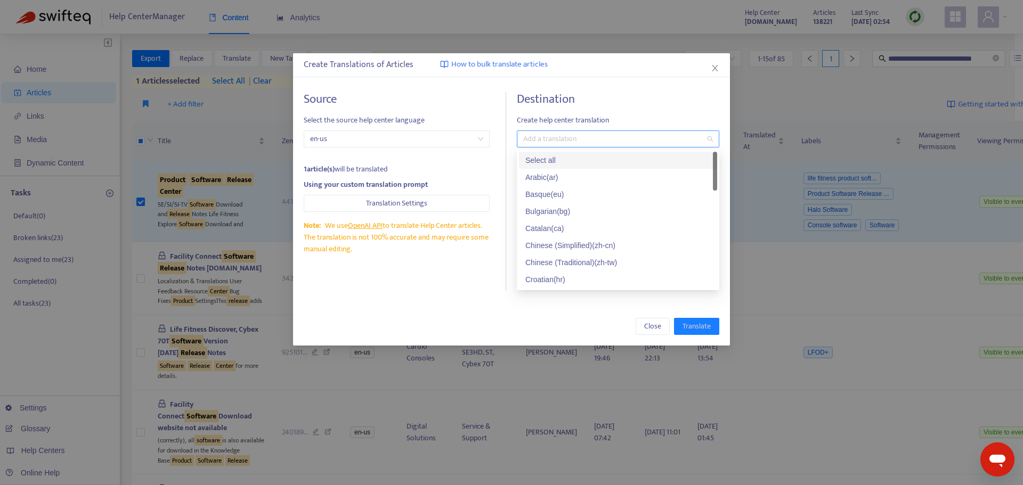
click at [550, 144] on div at bounding box center [613, 139] width 186 height 13
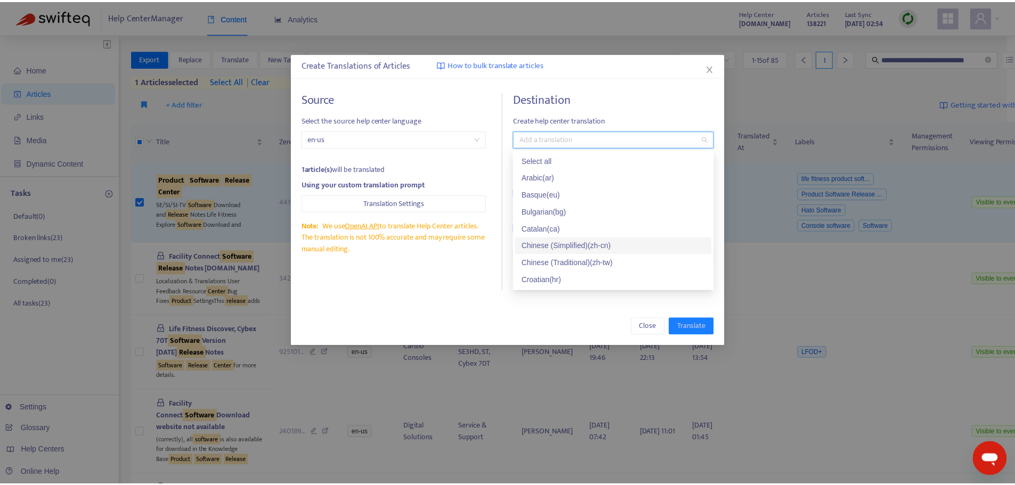
scroll to position [53, 0]
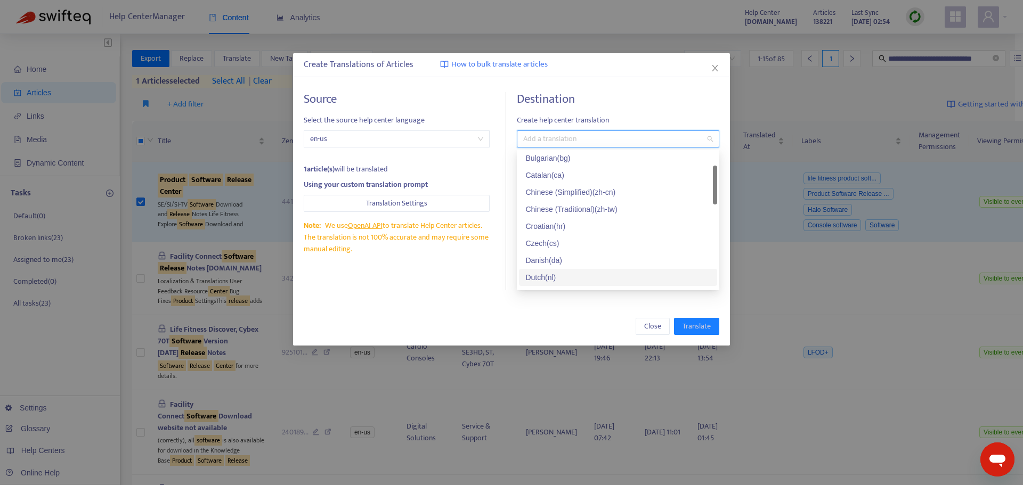
click at [538, 277] on div "Dutch ( nl )" at bounding box center [617, 278] width 185 height 12
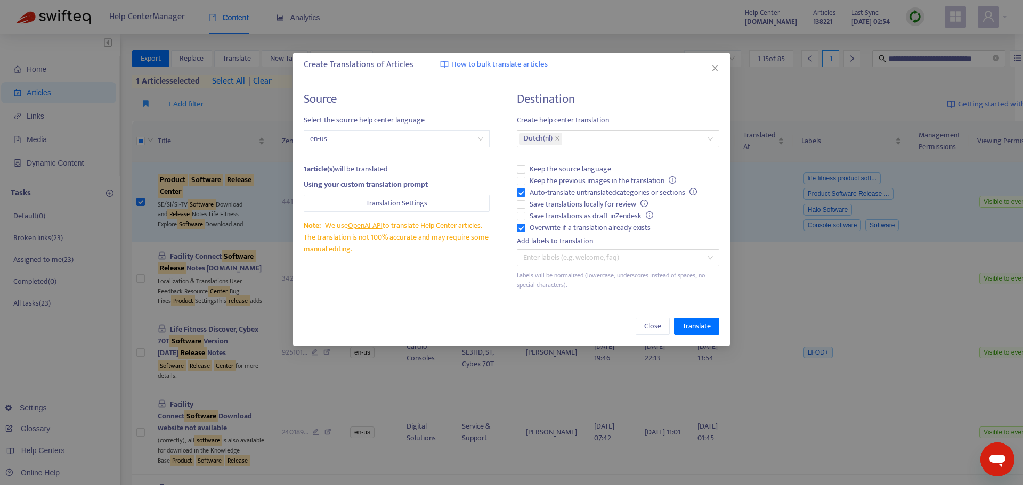
click at [433, 287] on div "Source Select the source help center language en-us 1 article(s) will be transl…" at bounding box center [405, 191] width 202 height 198
click at [700, 328] on span "Translate" at bounding box center [697, 327] width 28 height 12
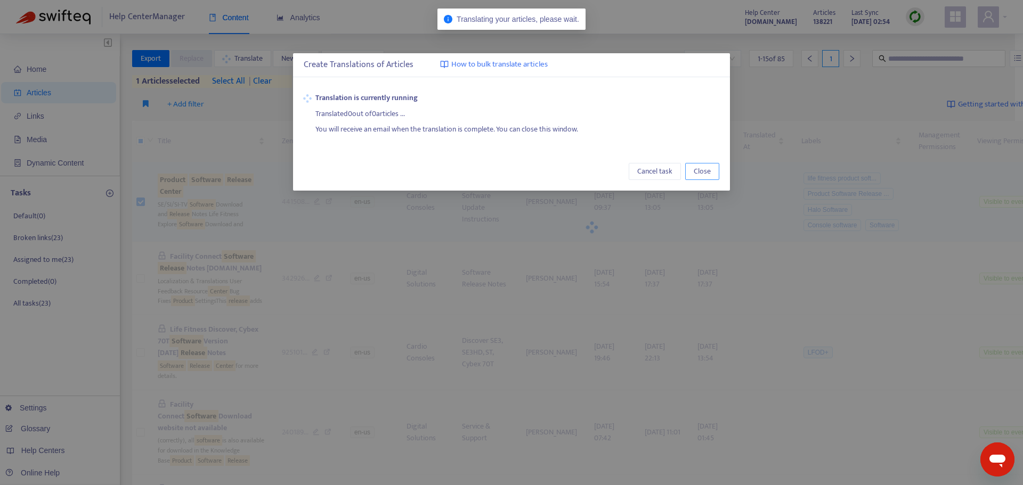
click at [707, 171] on span "Close" at bounding box center [702, 172] width 17 height 12
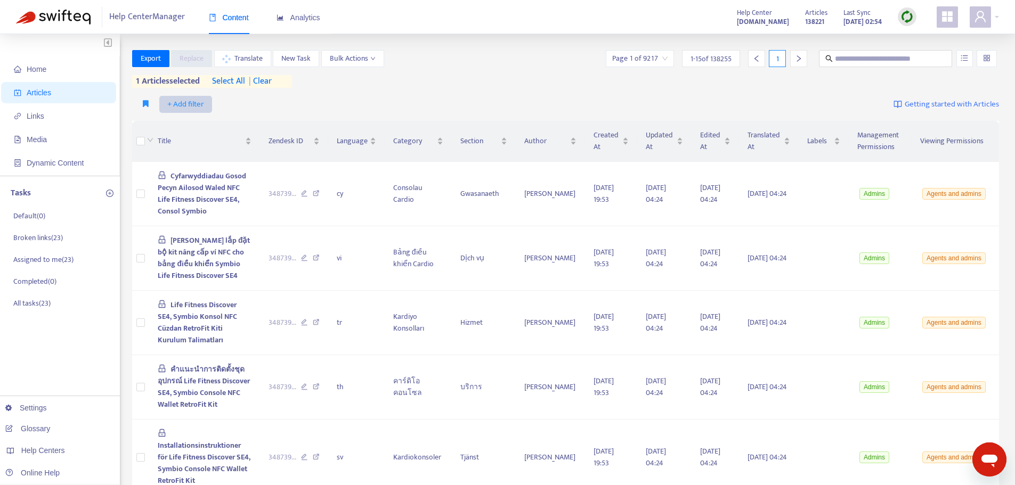
click at [188, 104] on span "+ Add filter" at bounding box center [185, 104] width 37 height 13
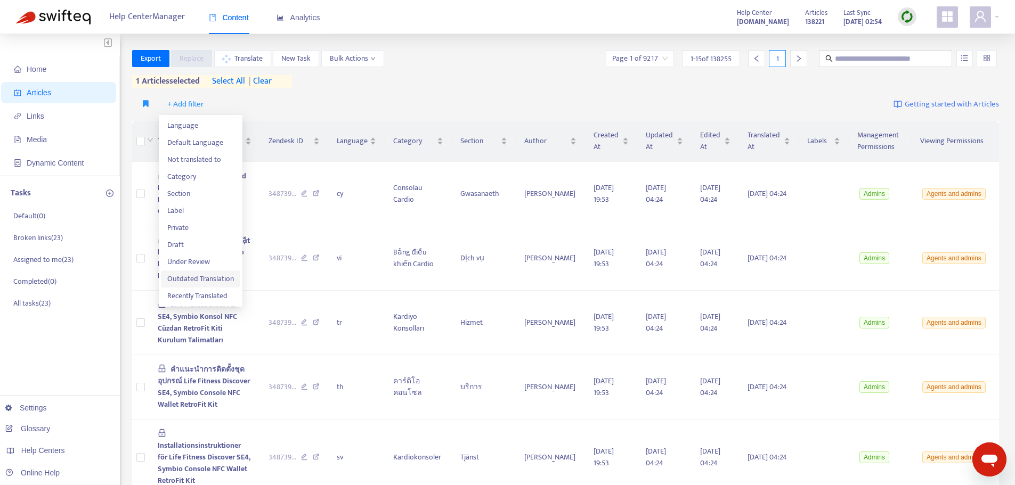
click at [184, 281] on span "Outdated Translation" at bounding box center [200, 279] width 67 height 12
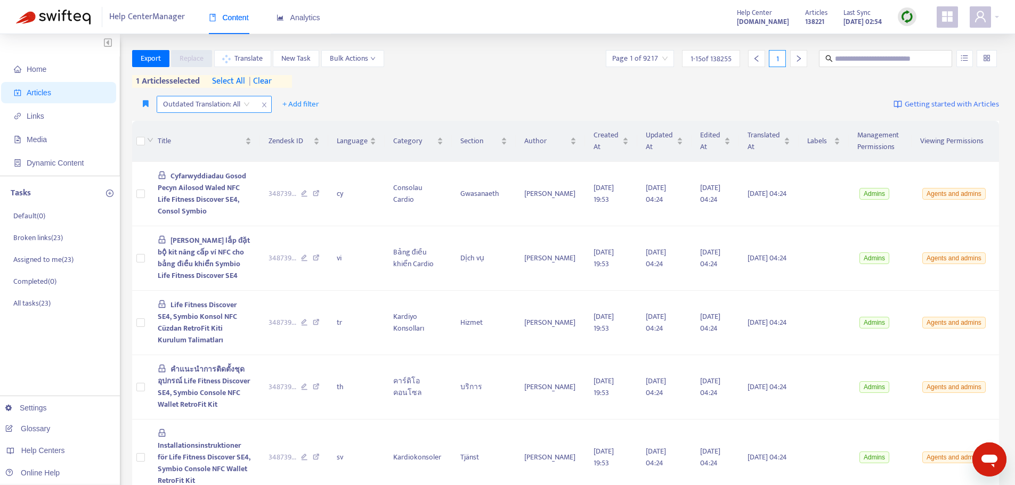
click at [246, 103] on input "search" at bounding box center [206, 104] width 87 height 16
click at [179, 125] on div "Yes" at bounding box center [257, 125] width 185 height 12
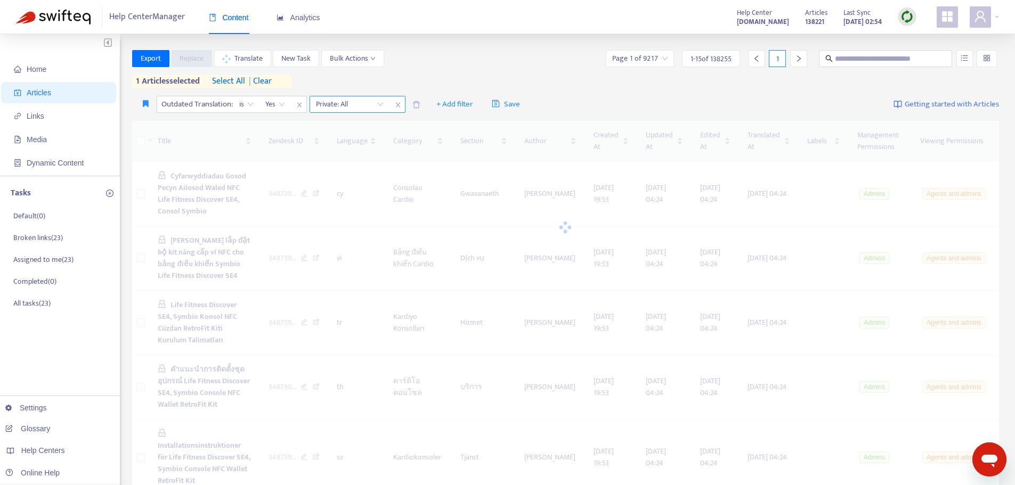
click at [399, 105] on icon "close" at bounding box center [398, 105] width 6 height 6
